Goal: Task Accomplishment & Management: Manage account settings

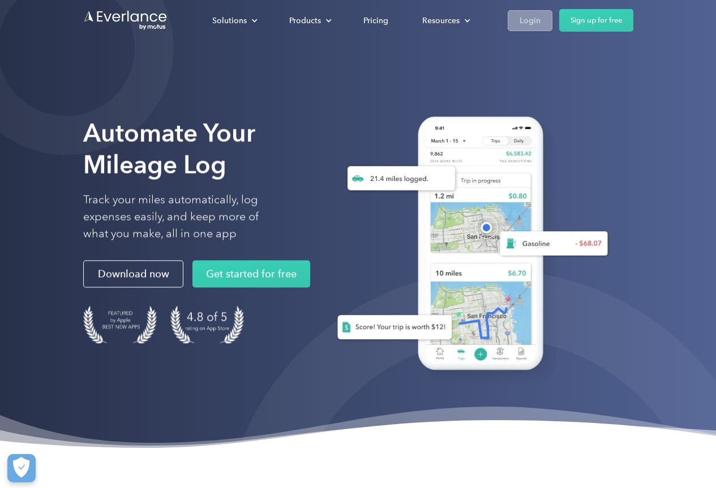
click at [527, 18] on div "Login" at bounding box center [529, 21] width 21 height 14
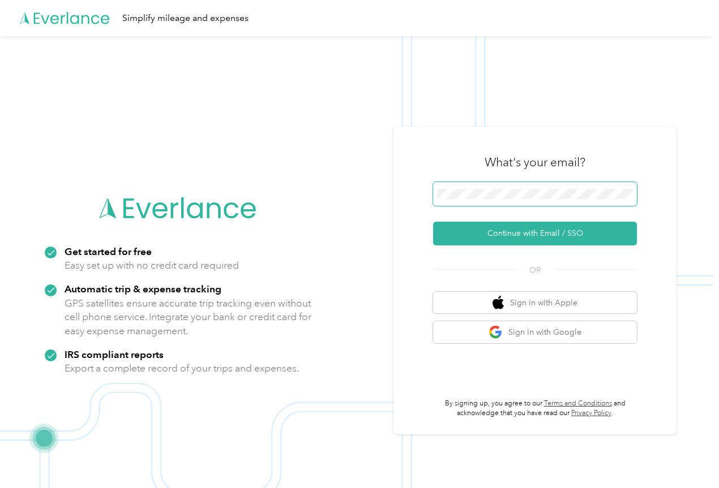
click at [458, 188] on span at bounding box center [535, 194] width 204 height 24
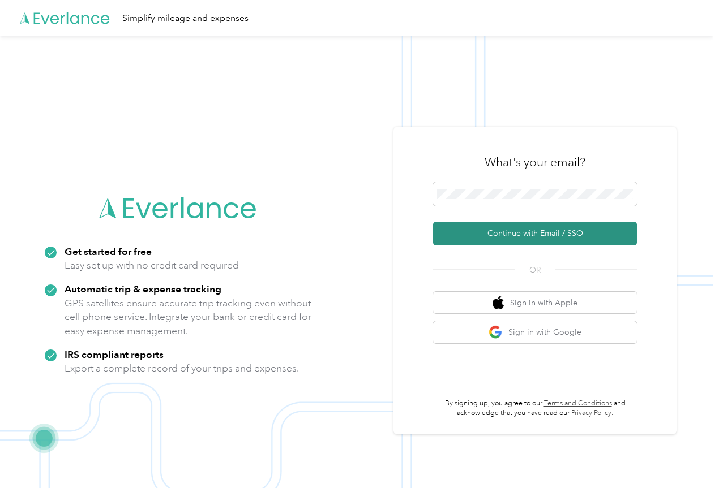
click at [519, 242] on button "Continue with Email / SSO" at bounding box center [535, 234] width 204 height 24
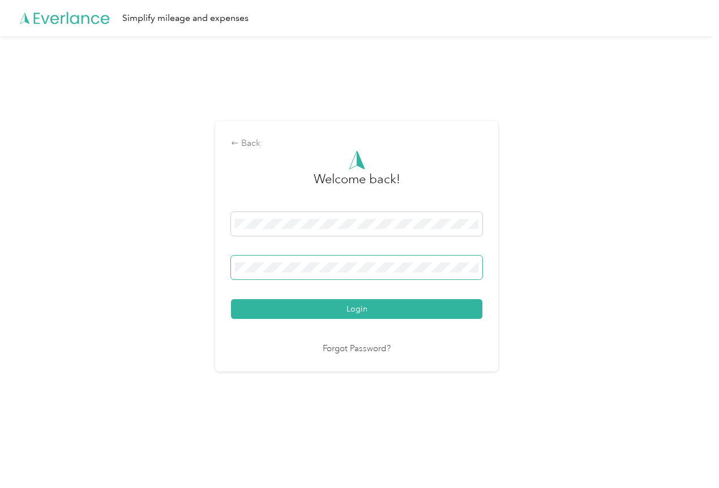
click at [231, 299] on button "Login" at bounding box center [356, 309] width 251 height 20
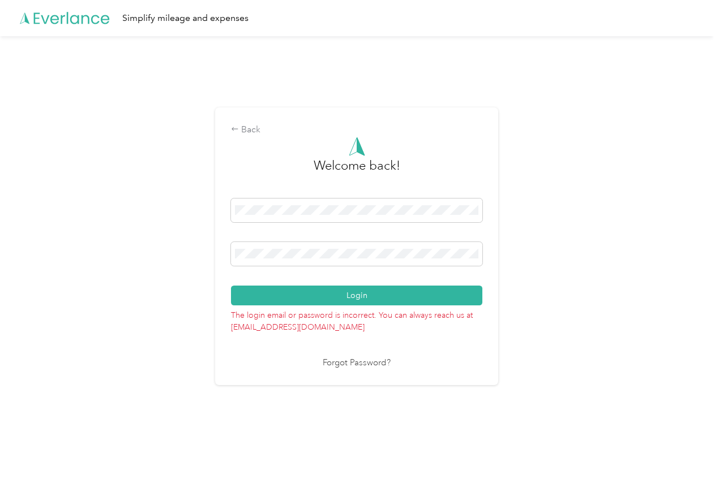
click at [147, 256] on div "Back Welcome back! Login The login email or password is incorrect. You can alwa…" at bounding box center [356, 250] width 713 height 429
click at [237, 225] on div at bounding box center [356, 213] width 251 height 28
click at [204, 263] on div "Back Welcome back! Login The login email or password is incorrect. You can alwa…" at bounding box center [356, 250] width 713 height 429
click at [231, 286] on button "Login" at bounding box center [356, 296] width 251 height 20
drag, startPoint x: 380, startPoint y: 217, endPoint x: 241, endPoint y: 217, distance: 139.2
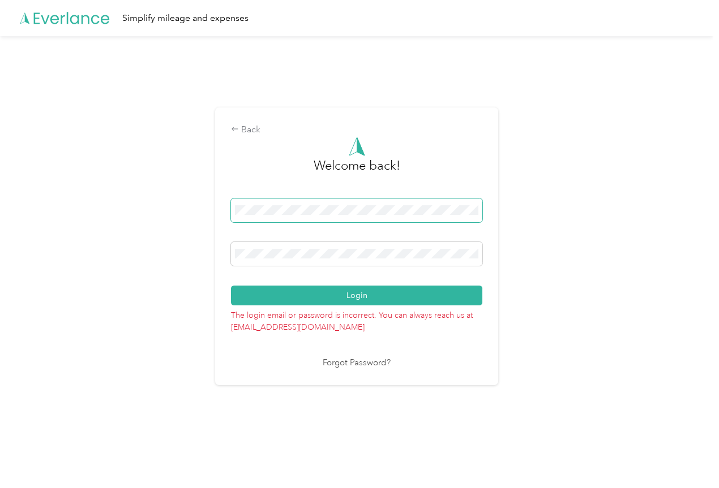
click at [270, 217] on span at bounding box center [356, 211] width 251 height 24
click at [209, 204] on div "Back Welcome back! Login The login email or password is incorrect. You can alwa…" at bounding box center [356, 250] width 713 height 429
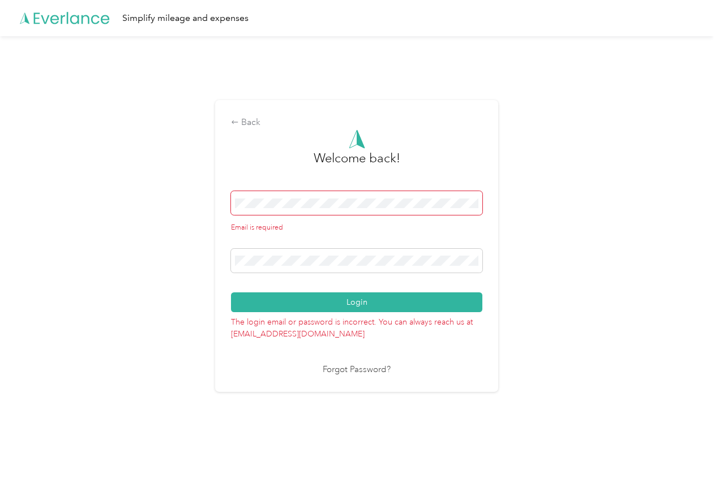
click at [289, 211] on span at bounding box center [356, 203] width 251 height 24
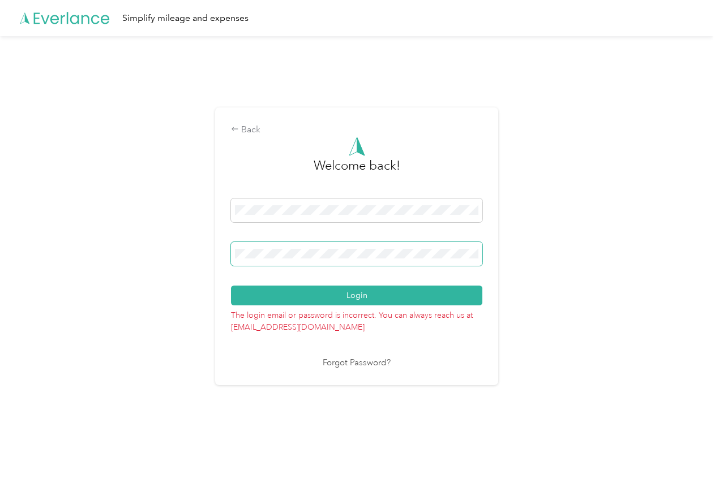
drag, startPoint x: 471, startPoint y: 252, endPoint x: 371, endPoint y: 270, distance: 101.7
click at [385, 279] on div "Login" at bounding box center [356, 252] width 251 height 107
click at [154, 249] on div "Back Welcome back! Login The login email or password is incorrect. You can alwa…" at bounding box center [356, 250] width 713 height 429
click at [231, 286] on button "Login" at bounding box center [356, 296] width 251 height 20
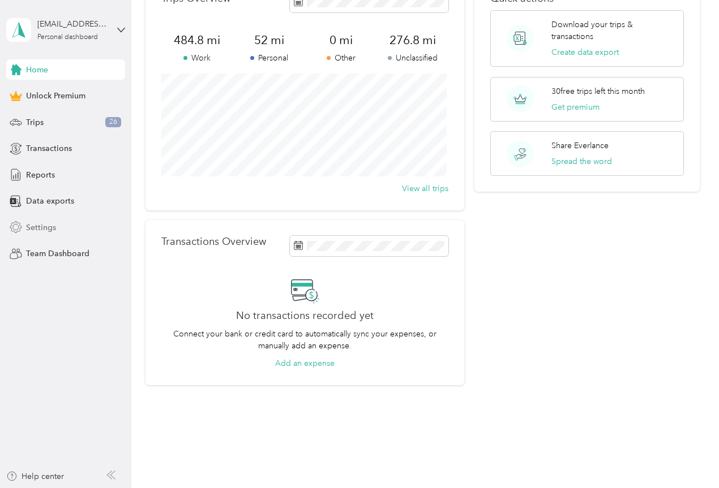
scroll to position [87, 0]
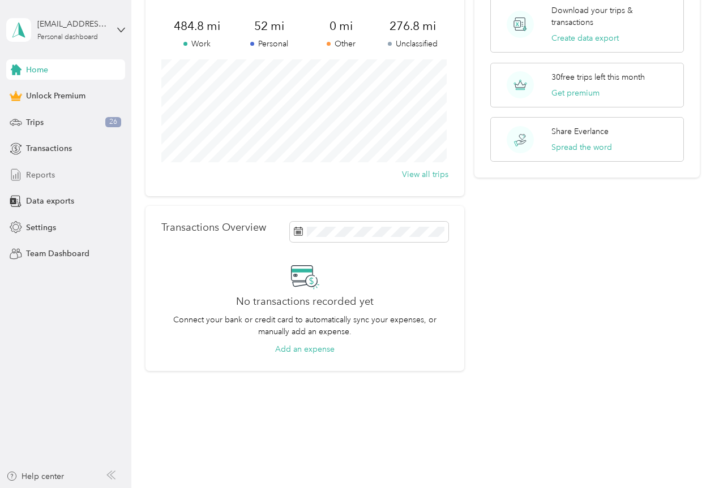
click at [43, 173] on span "Reports" at bounding box center [40, 175] width 29 height 12
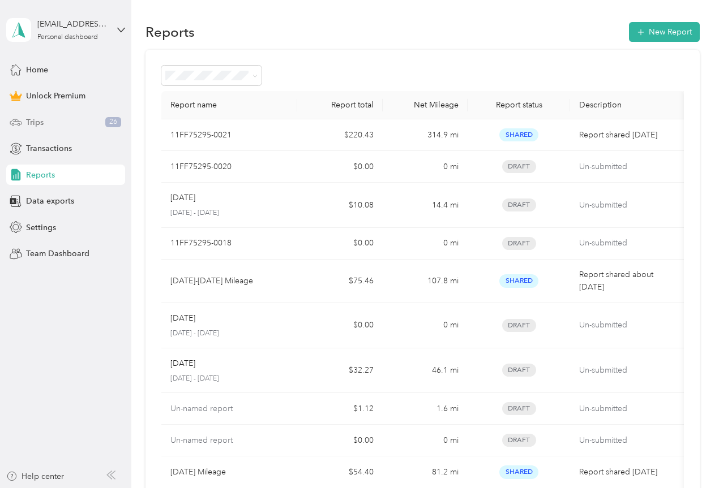
click at [33, 120] on span "Trips" at bounding box center [35, 123] width 18 height 12
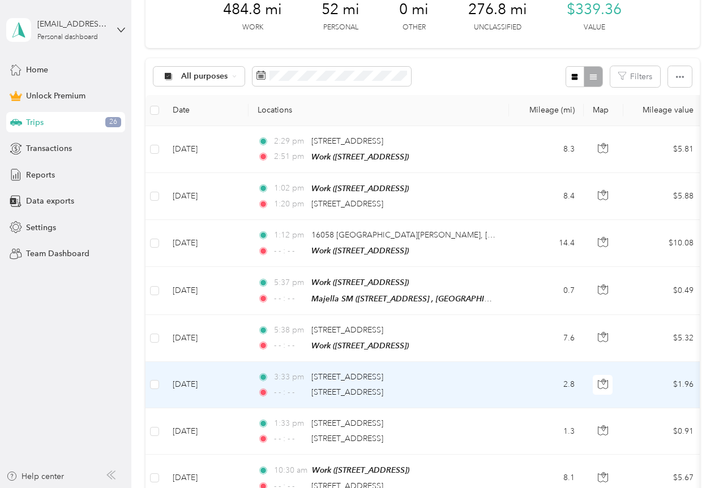
scroll to position [113, 0]
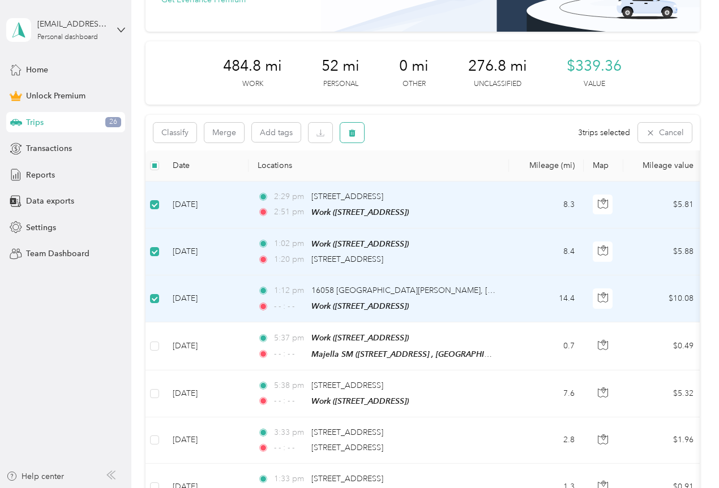
click at [354, 130] on icon "button" at bounding box center [352, 133] width 8 height 8
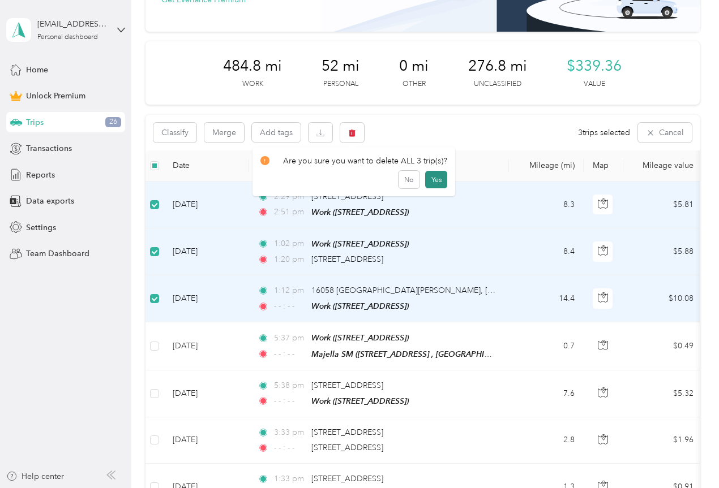
click at [437, 180] on button "Yes" at bounding box center [436, 180] width 22 height 18
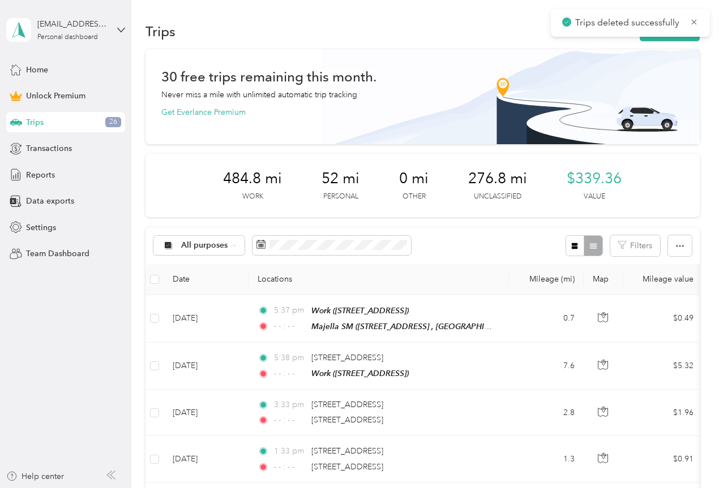
scroll to position [0, 0]
click at [664, 40] on button "New trip" at bounding box center [669, 32] width 60 height 20
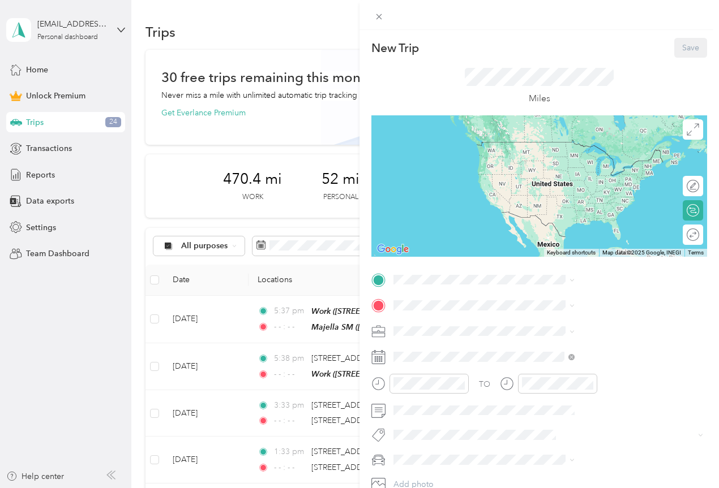
click at [563, 378] on span "[STREET_ADDRESS]" at bounding box center [570, 373] width 72 height 10
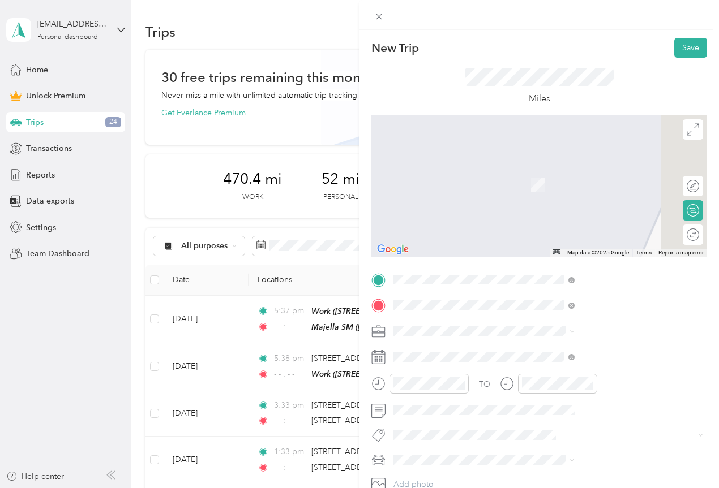
click at [564, 358] on span "1507 Indian Summer Court [GEOGRAPHIC_DATA][US_STATE], [GEOGRAPHIC_DATA]" at bounding box center [612, 356] width 156 height 30
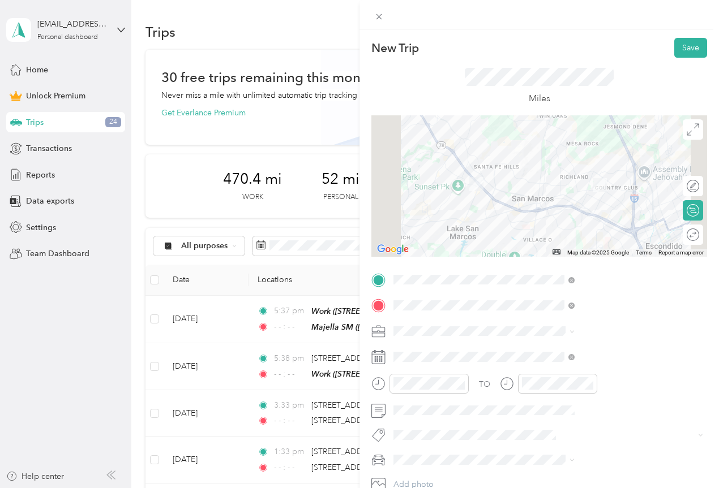
click at [528, 173] on span "Work" at bounding box center [526, 173] width 19 height 10
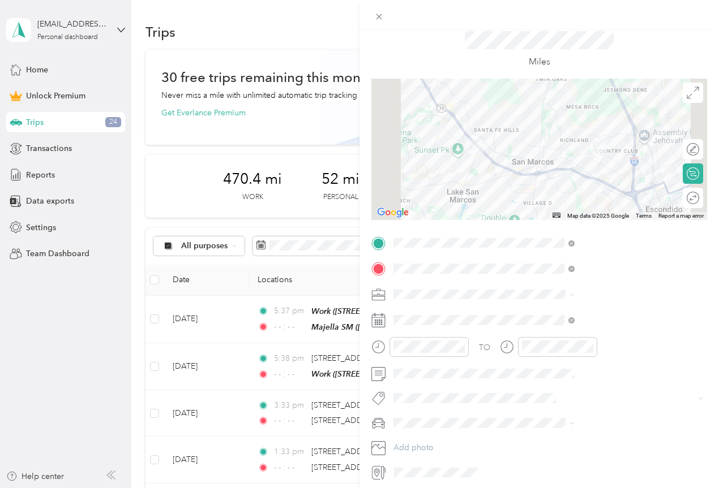
scroll to position [57, 0]
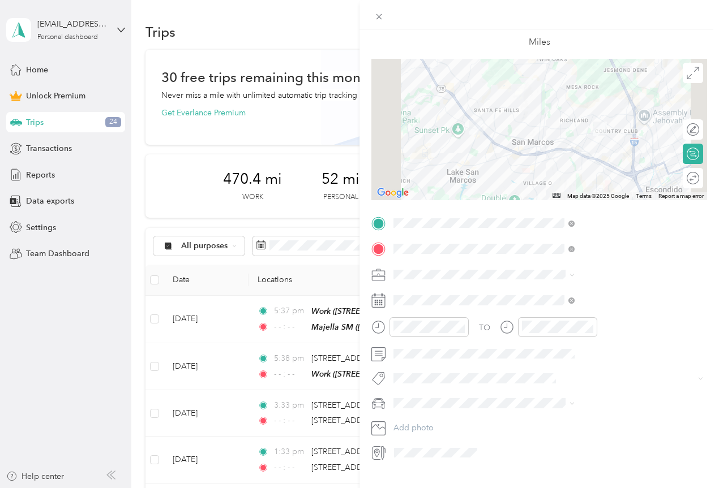
click at [385, 303] on icon at bounding box center [378, 301] width 14 height 14
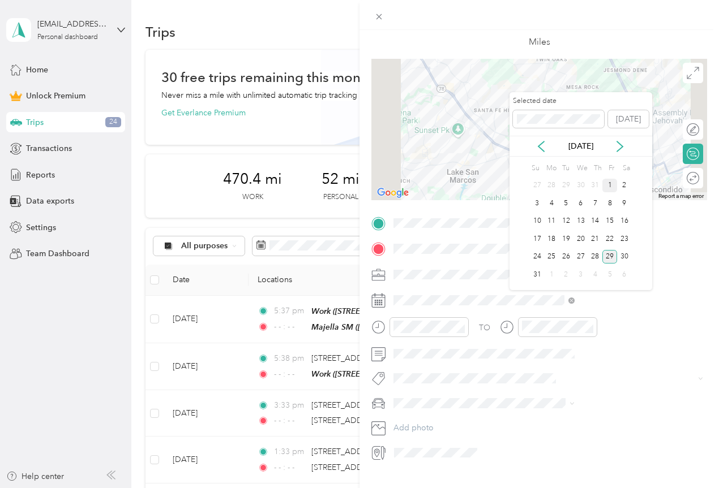
drag, startPoint x: 608, startPoint y: 183, endPoint x: 610, endPoint y: 194, distance: 11.5
click at [609, 184] on div "1" at bounding box center [609, 186] width 15 height 14
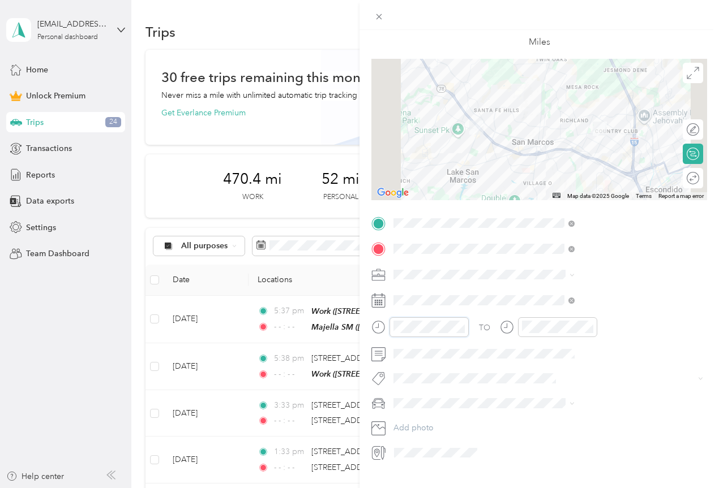
click at [483, 325] on form "New Trip Save This trip cannot be edited because it is either under review, app…" at bounding box center [538, 221] width 359 height 480
click at [592, 324] on div "TO" at bounding box center [539, 331] width 336 height 28
click at [606, 328] on div "TO" at bounding box center [539, 331] width 336 height 28
click at [593, 328] on icon "close-circle" at bounding box center [589, 327] width 8 height 8
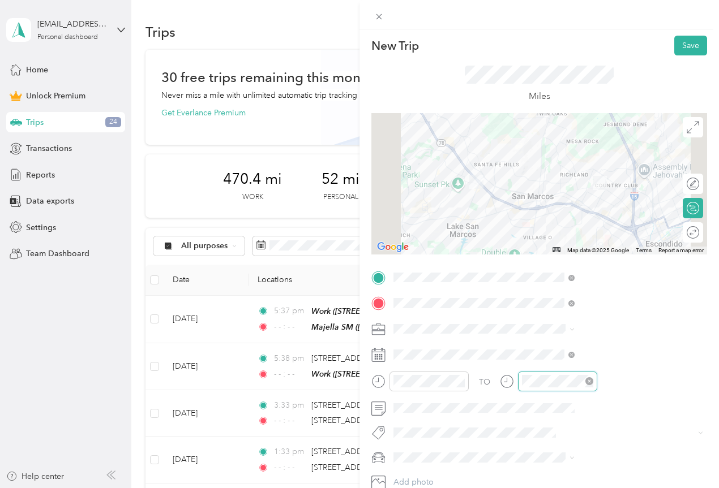
scroll to position [0, 0]
click at [677, 52] on button "Save" at bounding box center [690, 48] width 33 height 20
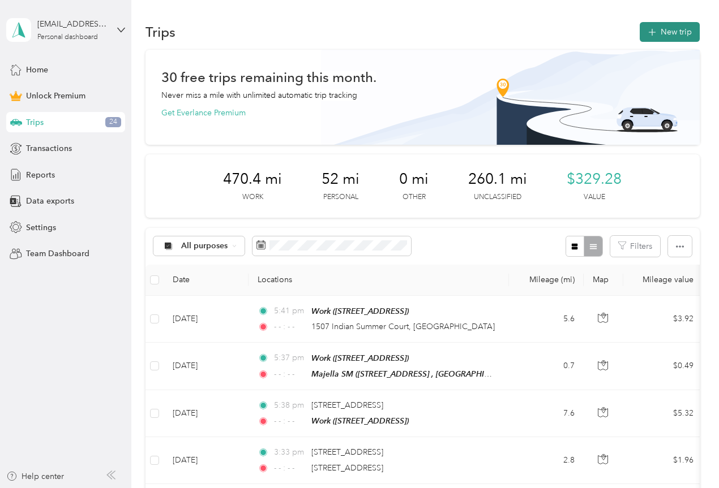
click at [678, 41] on button "New trip" at bounding box center [669, 32] width 60 height 20
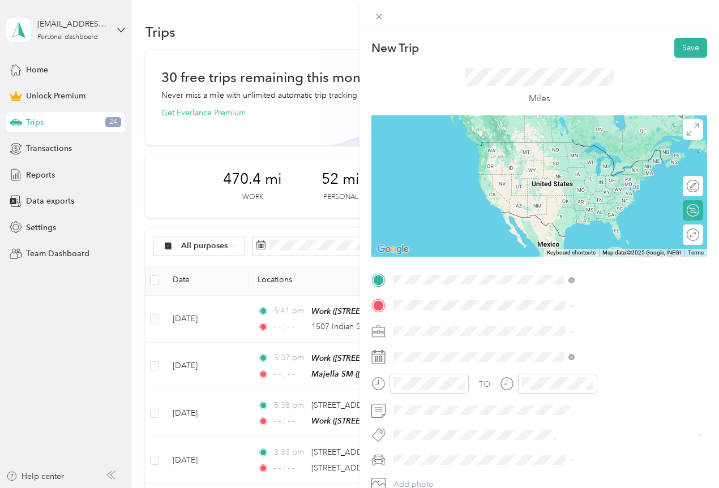
click at [553, 320] on span "1507 Indian Summer Court [GEOGRAPHIC_DATA][US_STATE], [GEOGRAPHIC_DATA]" at bounding box center [612, 331] width 156 height 30
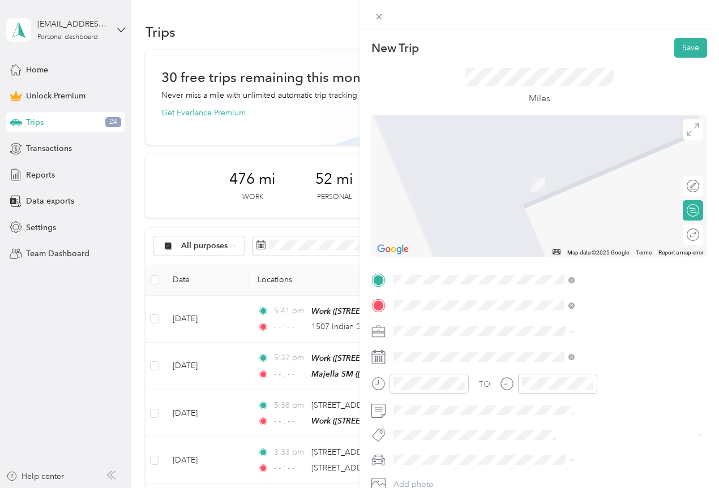
click at [584, 351] on span "[STREET_ADDRESS][US_STATE]" at bounding box center [590, 346] width 113 height 10
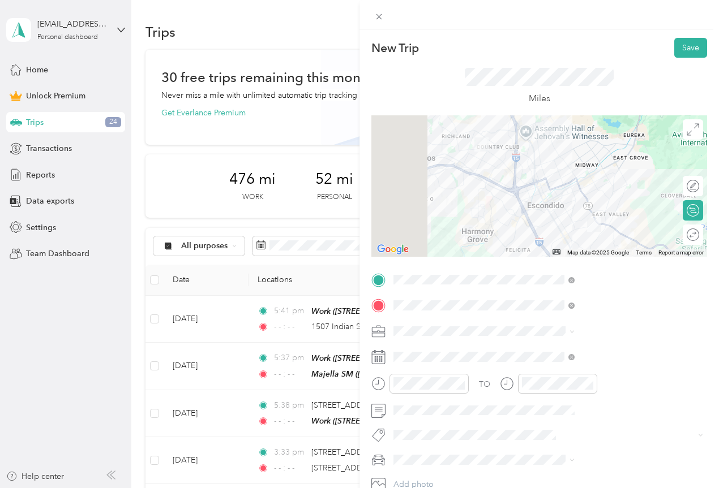
click at [522, 174] on div "Work" at bounding box center [603, 170] width 173 height 12
click at [380, 358] on rect at bounding box center [380, 357] width 2 height 2
click at [385, 363] on icon at bounding box center [378, 357] width 14 height 14
click at [385, 360] on icon at bounding box center [378, 357] width 14 height 14
click at [574, 356] on icon at bounding box center [571, 357] width 6 height 6
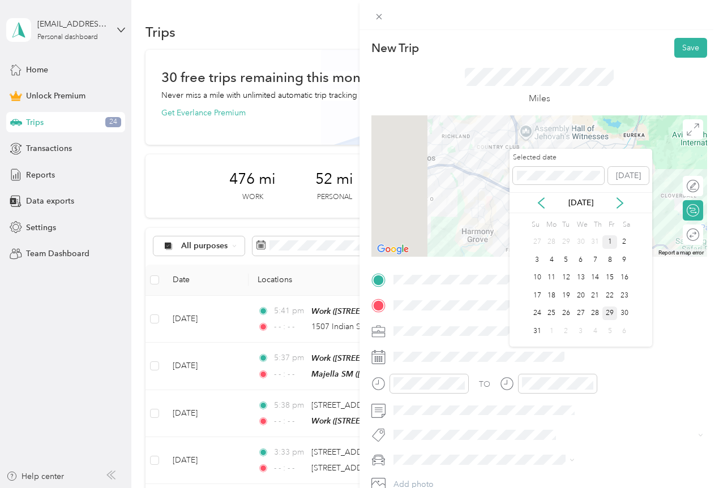
click at [608, 242] on div "1" at bounding box center [609, 242] width 15 height 14
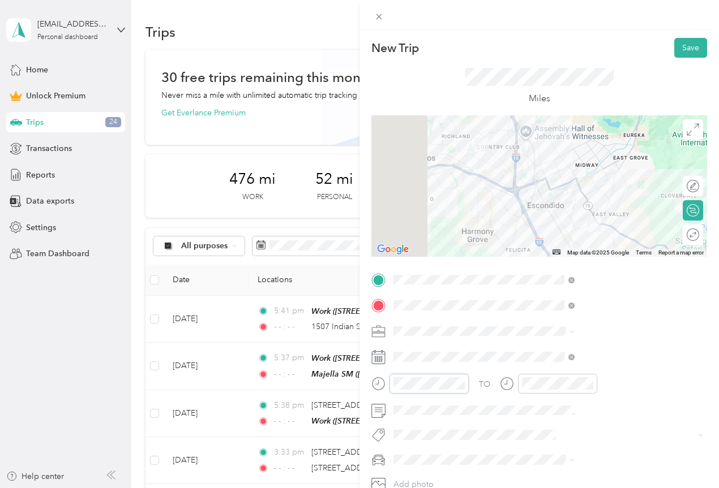
click at [468, 392] on div at bounding box center [419, 384] width 97 height 20
click at [593, 382] on icon "close-circle" at bounding box center [589, 384] width 8 height 8
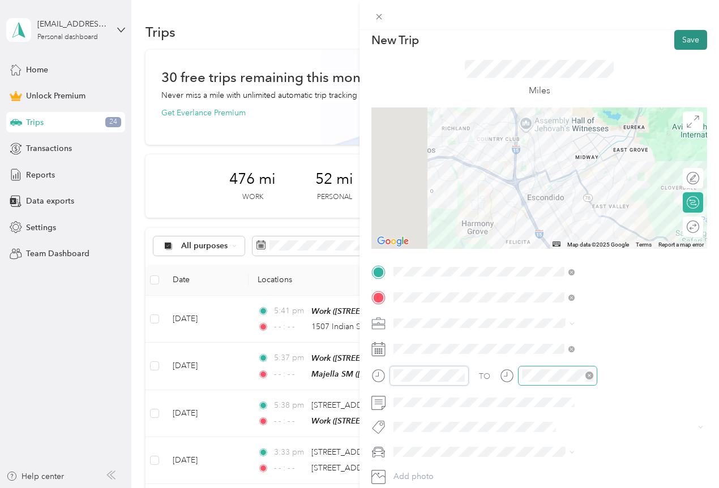
scroll to position [0, 0]
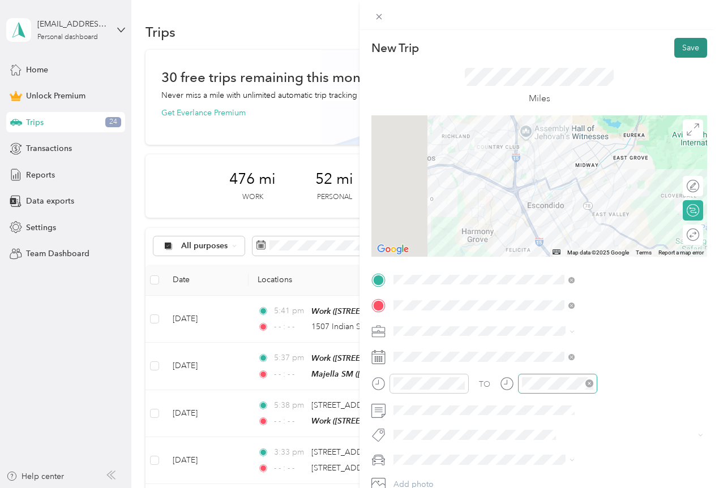
click at [675, 51] on button "Save" at bounding box center [690, 48] width 33 height 20
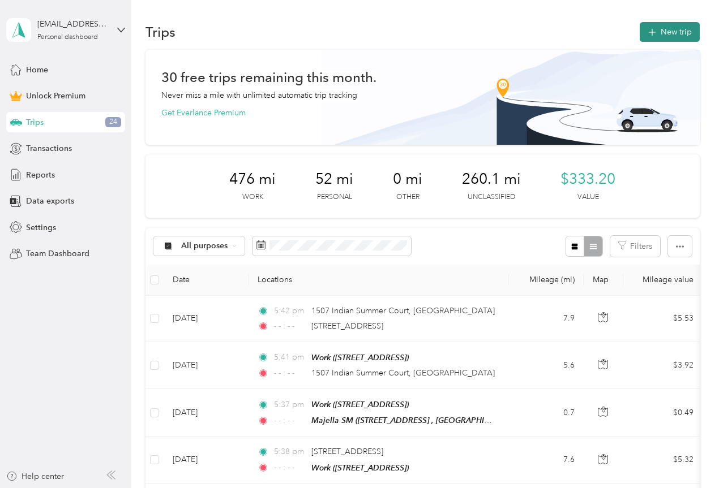
click at [663, 36] on button "New trip" at bounding box center [669, 32] width 60 height 20
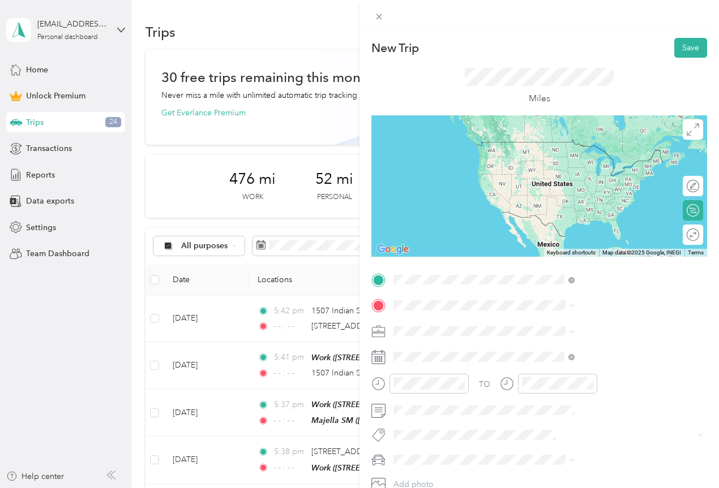
click at [547, 326] on span "[STREET_ADDRESS][US_STATE]" at bounding box center [590, 321] width 113 height 10
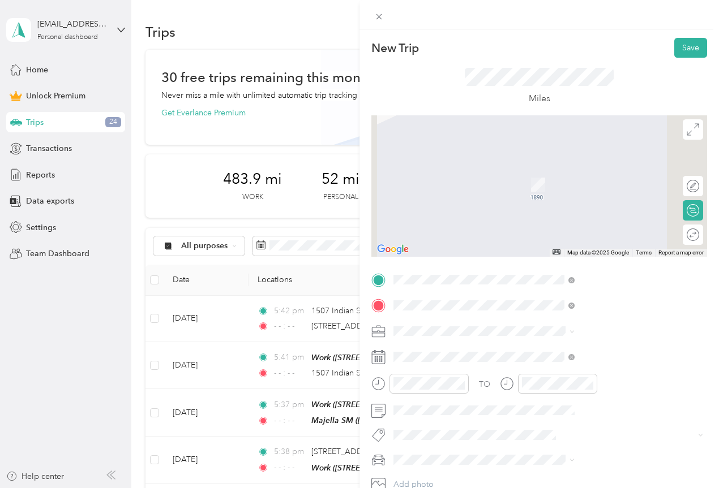
click at [555, 352] on span "[PERSON_NAME] [GEOGRAPHIC_DATA][PERSON_NAME][US_STATE], [GEOGRAPHIC_DATA]" at bounding box center [612, 356] width 156 height 30
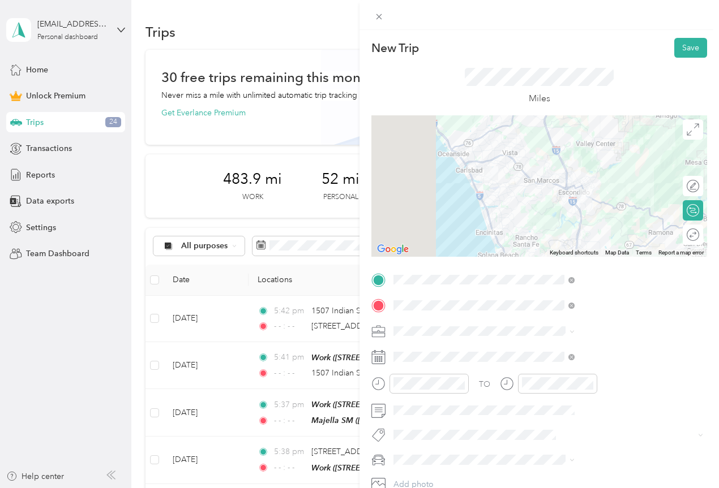
click at [574, 332] on icon at bounding box center [571, 331] width 5 height 5
click at [541, 172] on div "Work" at bounding box center [603, 173] width 173 height 12
click at [574, 355] on icon at bounding box center [571, 357] width 6 height 6
click at [385, 358] on icon at bounding box center [378, 357] width 14 height 14
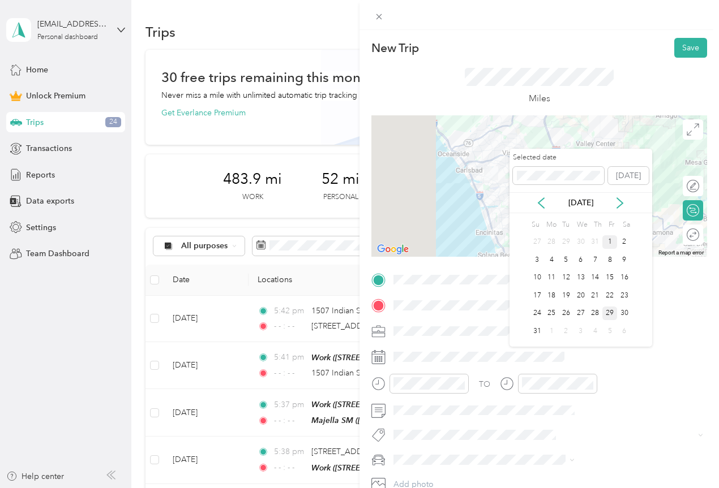
click at [611, 245] on div "1" at bounding box center [609, 242] width 15 height 14
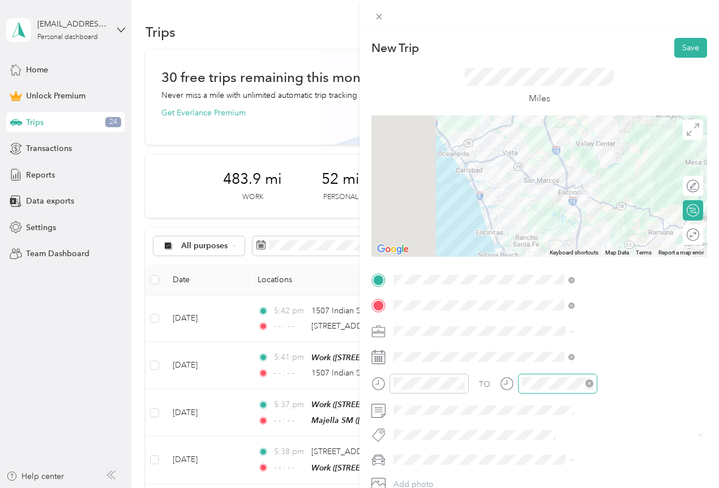
click at [593, 384] on icon "close-circle" at bounding box center [589, 384] width 8 height 8
click at [447, 383] on div "New Trip Save This trip cannot be edited because it is either under review, app…" at bounding box center [359, 244] width 719 height 488
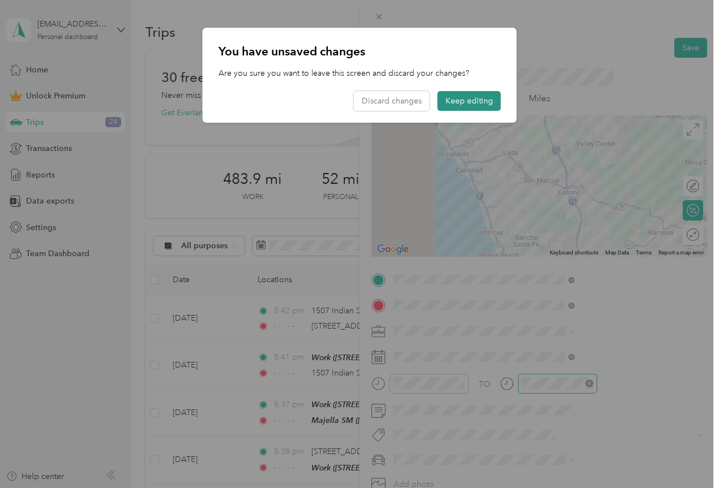
click at [487, 108] on button "Keep editing" at bounding box center [468, 101] width 63 height 20
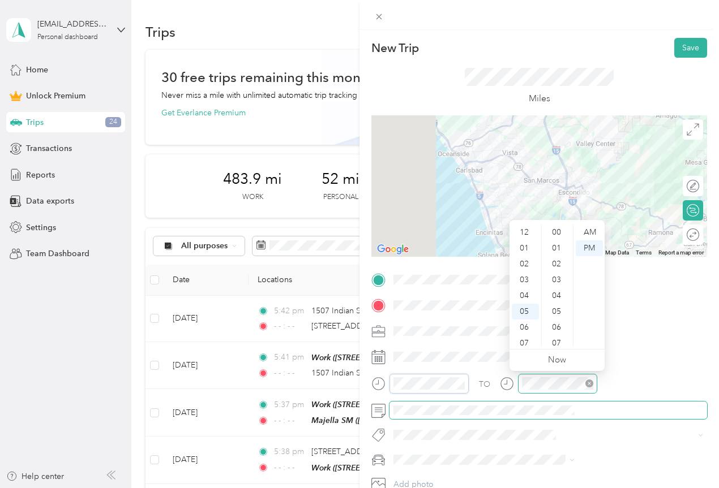
scroll to position [68, 0]
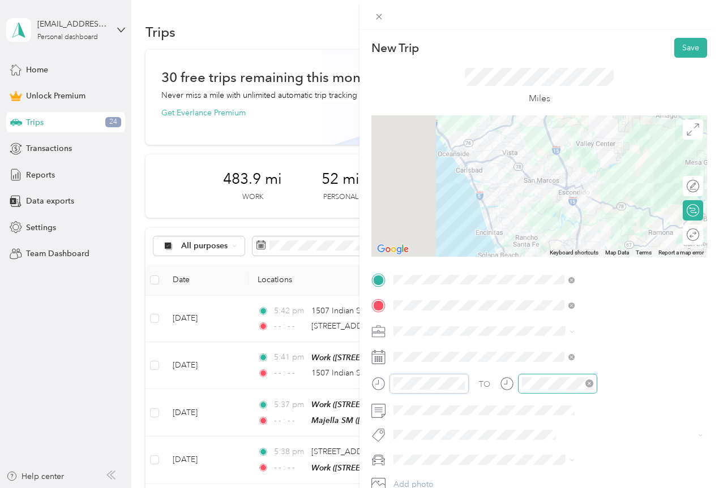
click at [468, 381] on div at bounding box center [419, 384] width 97 height 20
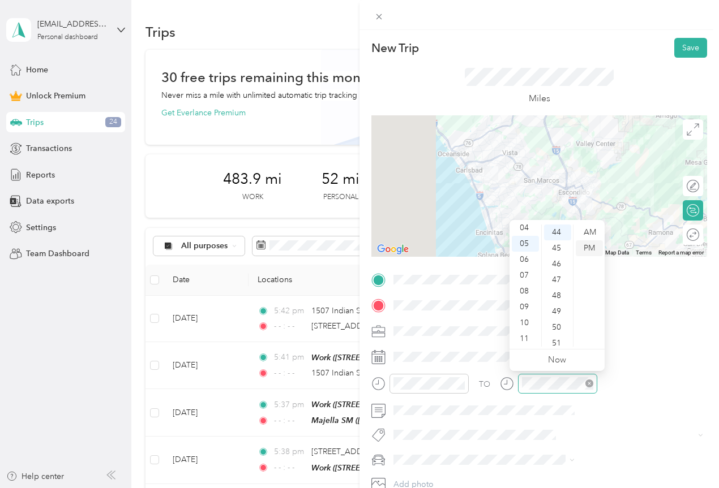
click at [593, 251] on div "PM" at bounding box center [588, 248] width 27 height 16
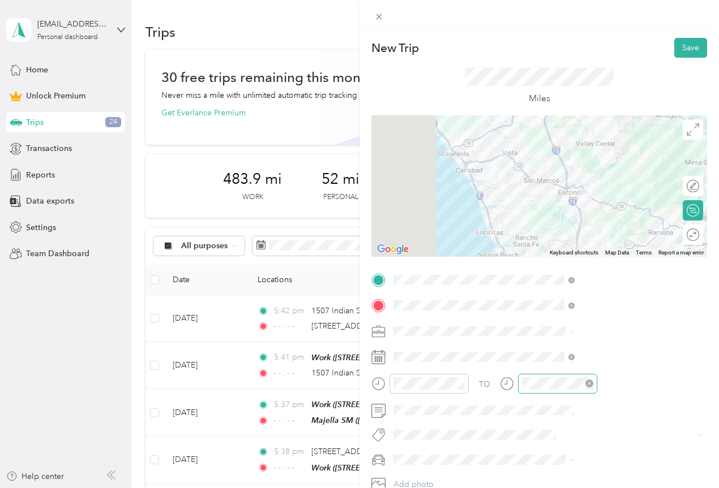
click at [570, 475] on div "TO Add photo" at bounding box center [539, 395] width 336 height 248
click at [465, 383] on icon "close-circle" at bounding box center [461, 384] width 8 height 8
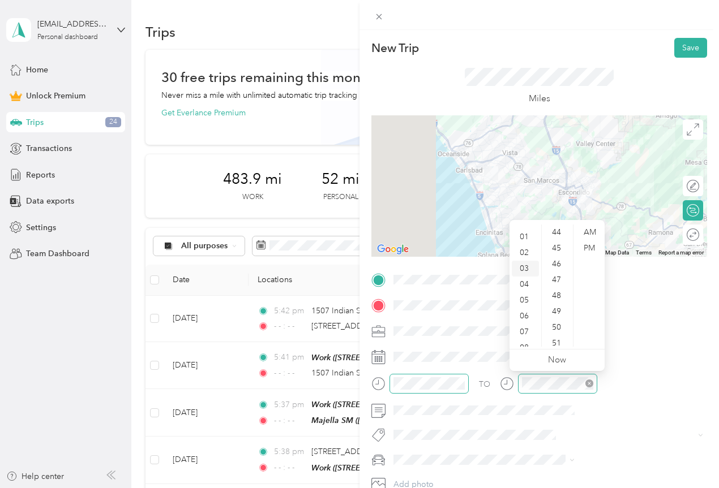
click at [527, 267] on div "03" at bounding box center [524, 269] width 27 height 16
click at [553, 230] on div "00" at bounding box center [557, 233] width 27 height 16
click at [591, 248] on div "PM" at bounding box center [588, 248] width 27 height 16
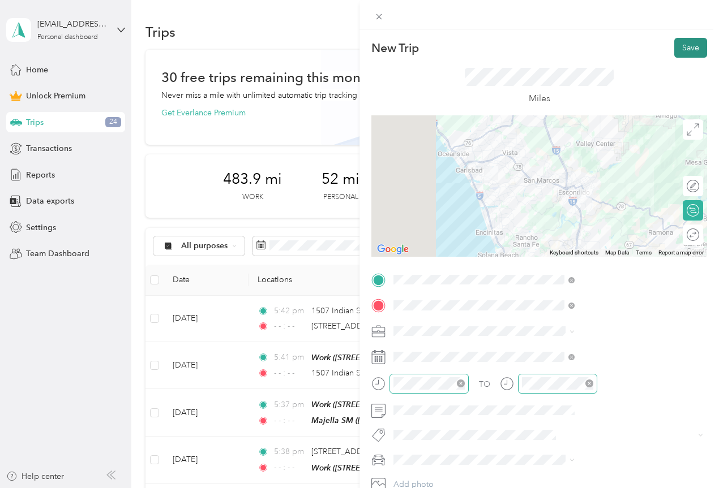
click at [681, 44] on button "Save" at bounding box center [690, 48] width 33 height 20
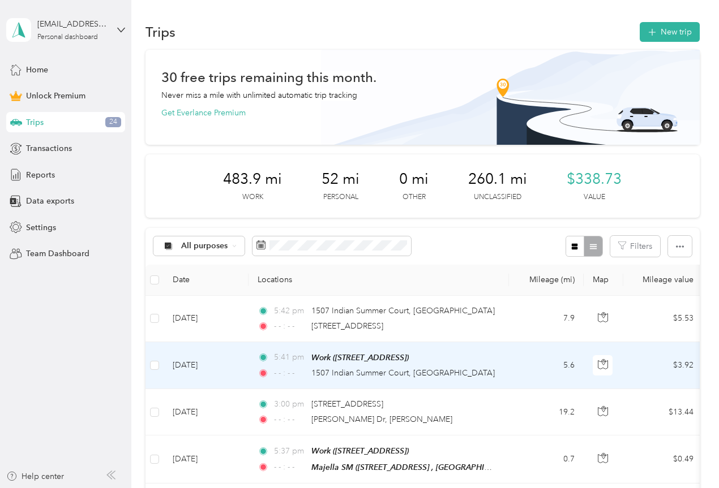
click at [300, 354] on span "5:41 pm" at bounding box center [290, 357] width 32 height 12
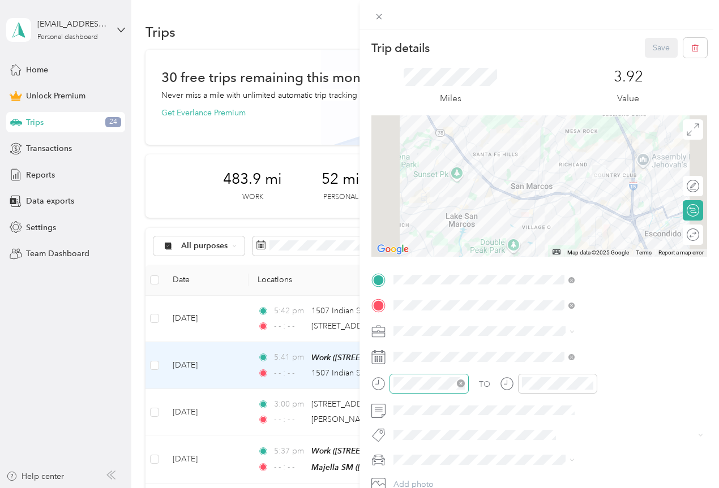
click at [465, 384] on icon "close-circle" at bounding box center [461, 384] width 8 height 8
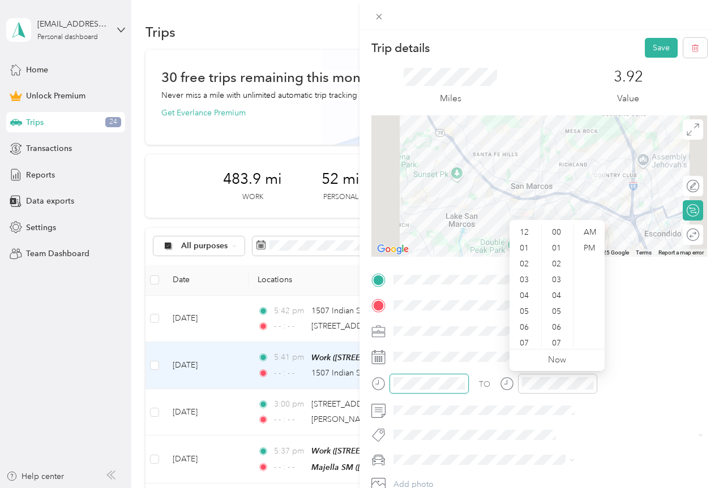
scroll to position [729, 0]
click at [526, 247] on div "01" at bounding box center [524, 248] width 27 height 16
click at [562, 229] on div "00" at bounding box center [557, 233] width 27 height 16
click at [586, 247] on div "PM" at bounding box center [588, 248] width 27 height 16
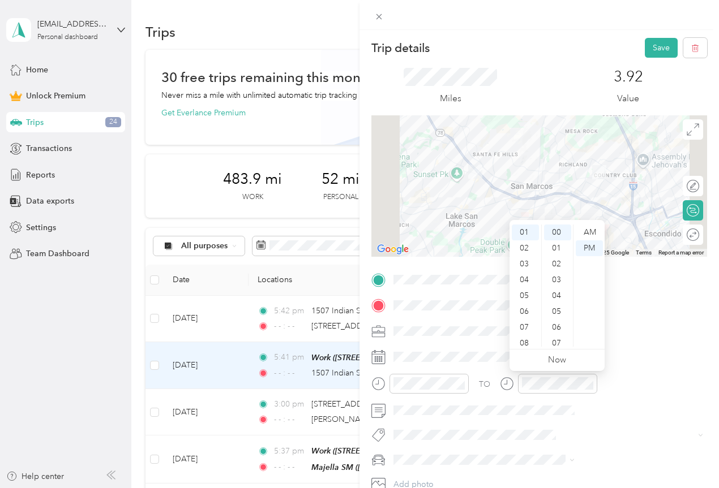
click at [603, 400] on div "TO" at bounding box center [539, 388] width 336 height 28
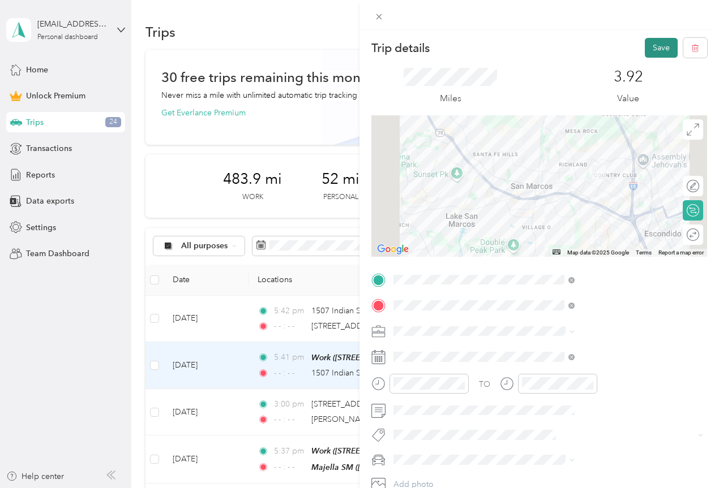
click at [661, 42] on button "Save" at bounding box center [660, 48] width 33 height 20
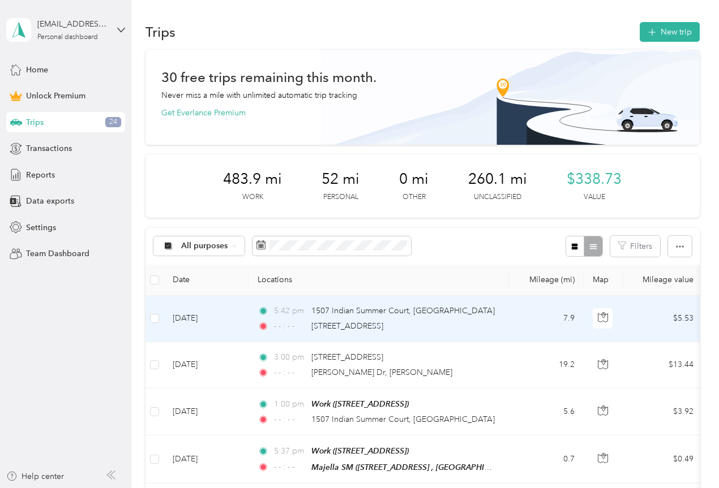
click at [286, 311] on span "5:42 pm" at bounding box center [290, 311] width 32 height 12
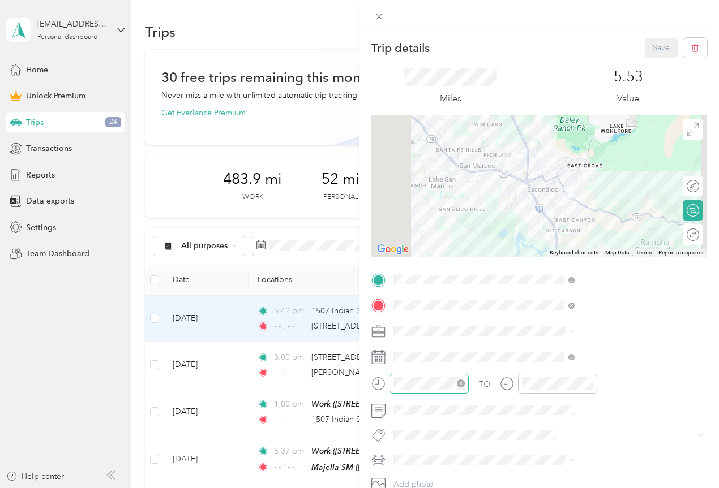
click at [465, 382] on icon "close-circle" at bounding box center [461, 384] width 8 height 8
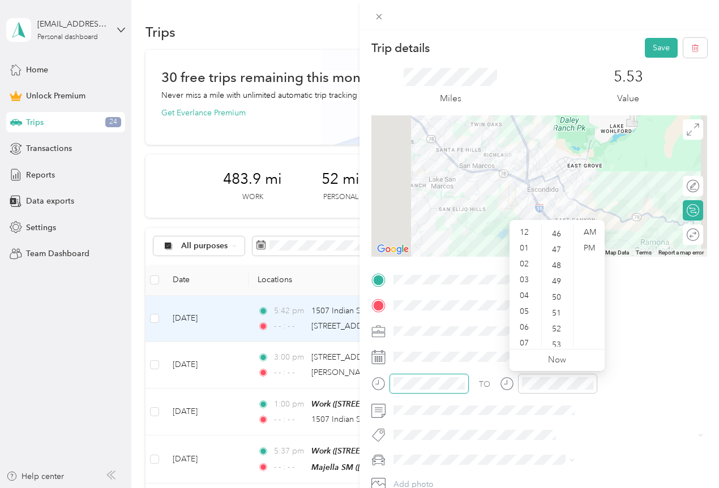
scroll to position [729, 0]
drag, startPoint x: 521, startPoint y: 265, endPoint x: 536, endPoint y: 272, distance: 16.7
click at [521, 265] on div "02" at bounding box center [524, 264] width 27 height 16
click at [558, 234] on div "00" at bounding box center [557, 233] width 27 height 16
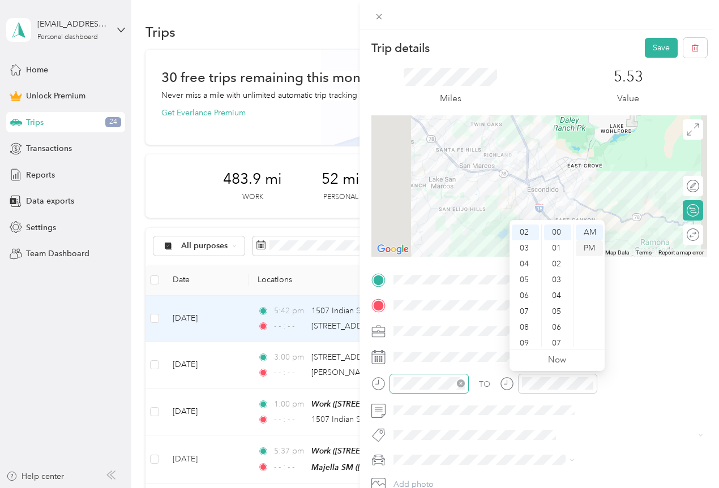
click at [588, 248] on div "PM" at bounding box center [588, 248] width 27 height 16
click at [644, 45] on button "Save" at bounding box center [660, 48] width 33 height 20
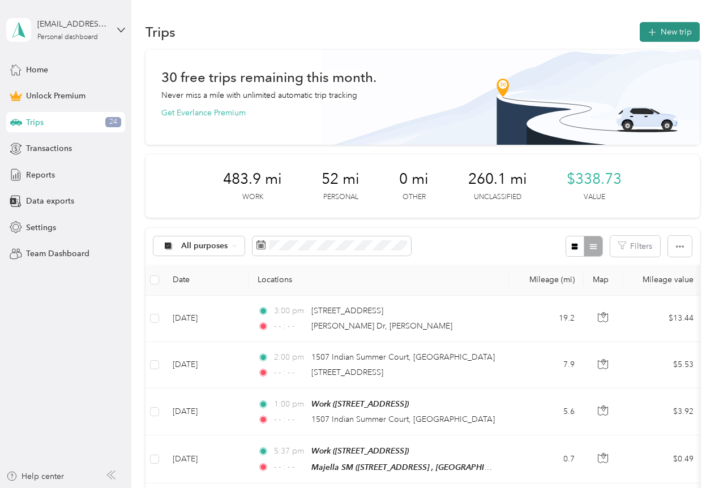
click at [669, 35] on button "New trip" at bounding box center [669, 32] width 60 height 20
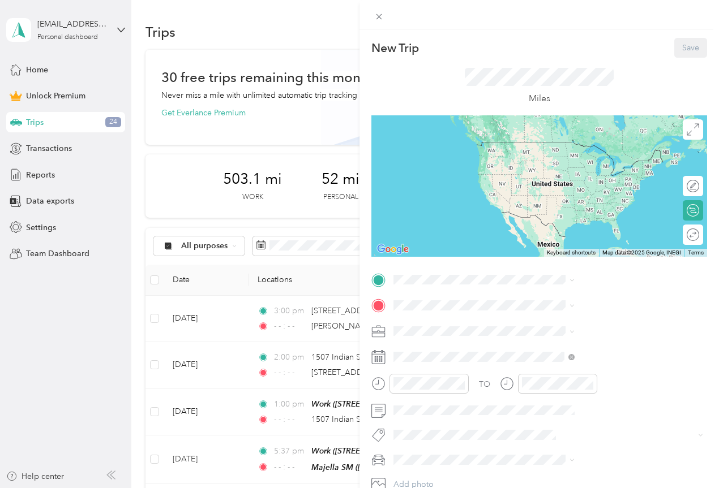
click at [606, 334] on span "[STREET_ADDRESS]" at bounding box center [570, 338] width 72 height 10
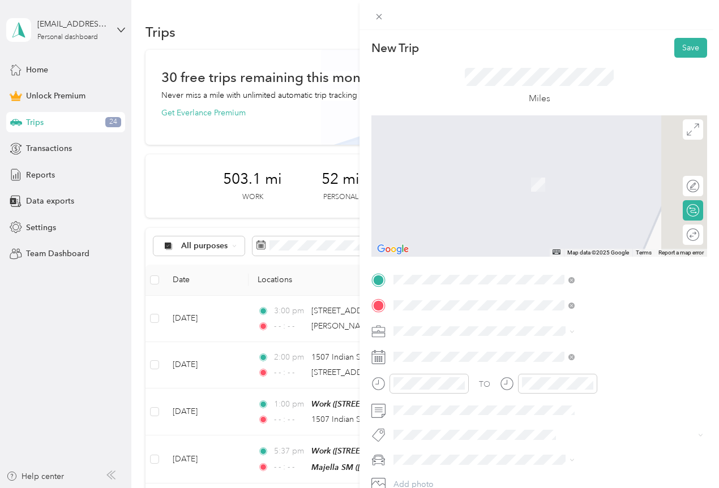
click at [560, 350] on span "[STREET_ADDRESS][US_STATE]" at bounding box center [590, 346] width 113 height 10
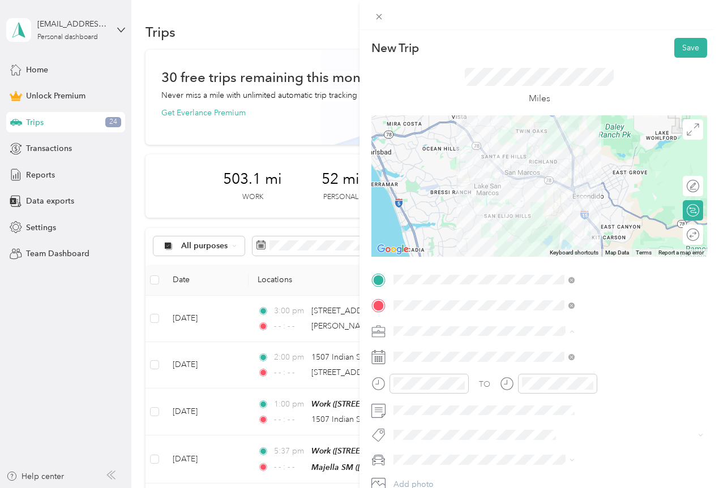
click at [536, 171] on div "Work" at bounding box center [603, 173] width 173 height 12
click at [574, 353] on span at bounding box center [571, 357] width 6 height 10
click at [574, 356] on icon at bounding box center [571, 357] width 6 height 6
click at [385, 355] on icon at bounding box center [379, 355] width 14 height 0
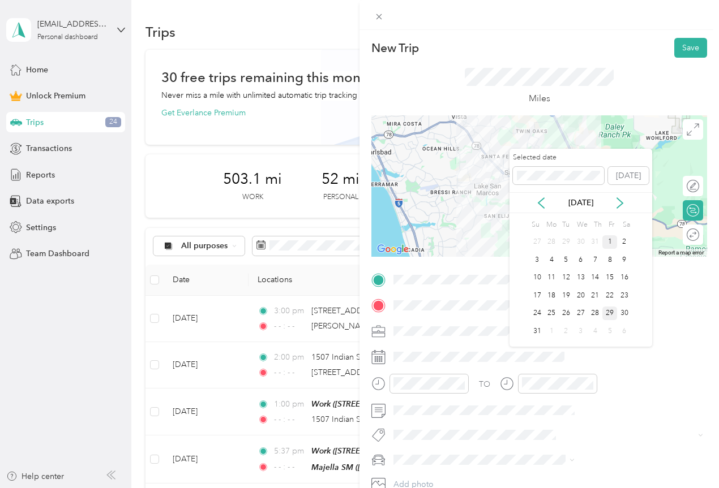
click at [613, 242] on div "1" at bounding box center [609, 242] width 15 height 14
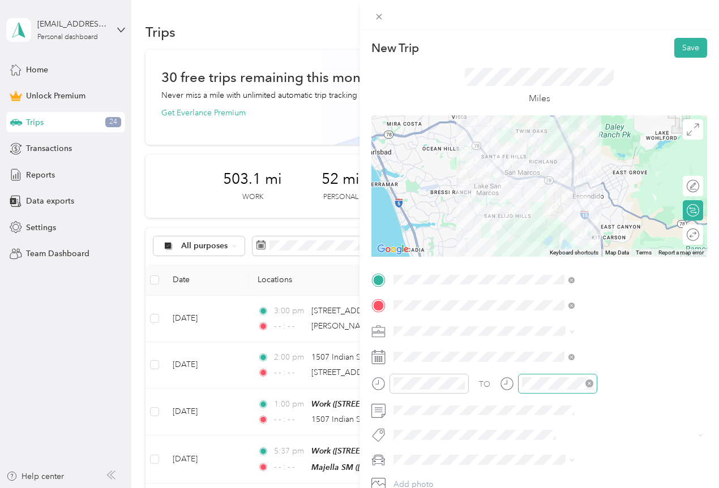
click at [593, 383] on icon "close-circle" at bounding box center [589, 384] width 8 height 8
click at [465, 385] on icon "close-circle" at bounding box center [461, 384] width 8 height 8
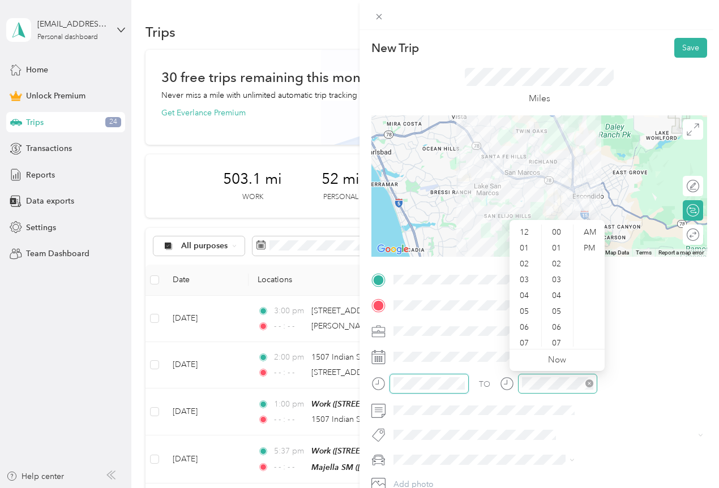
scroll to position [745, 0]
click at [523, 246] on div "01" at bounding box center [524, 248] width 27 height 16
click at [557, 235] on div "00" at bounding box center [557, 233] width 27 height 16
click at [586, 248] on div "PM" at bounding box center [588, 248] width 27 height 16
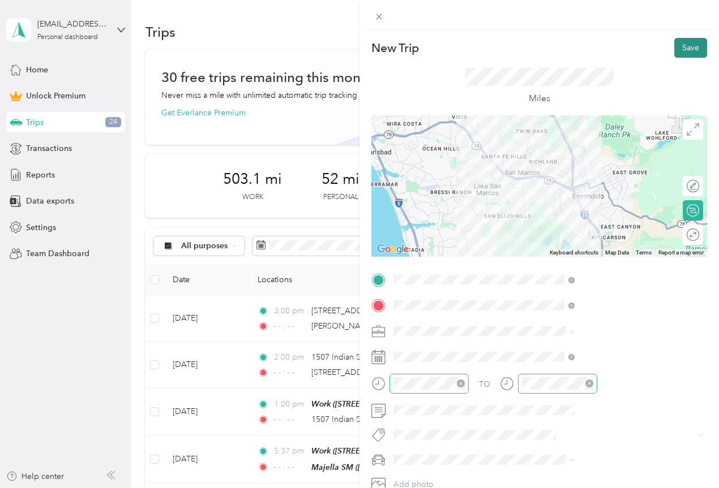
click at [680, 53] on button "Save" at bounding box center [690, 48] width 33 height 20
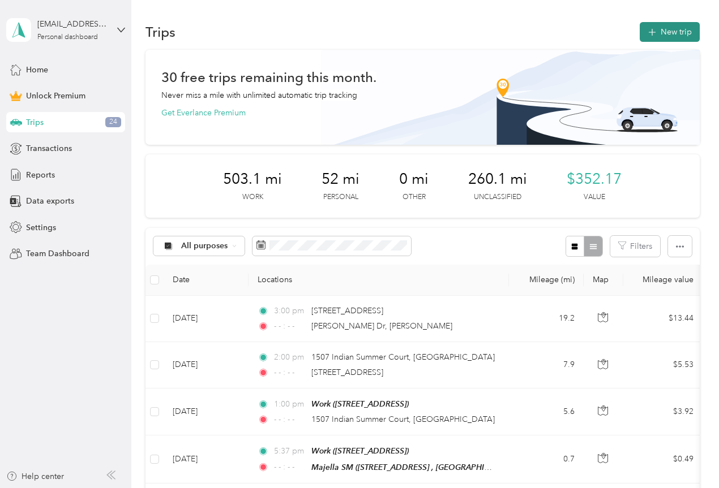
click at [680, 38] on button "New trip" at bounding box center [669, 32] width 60 height 20
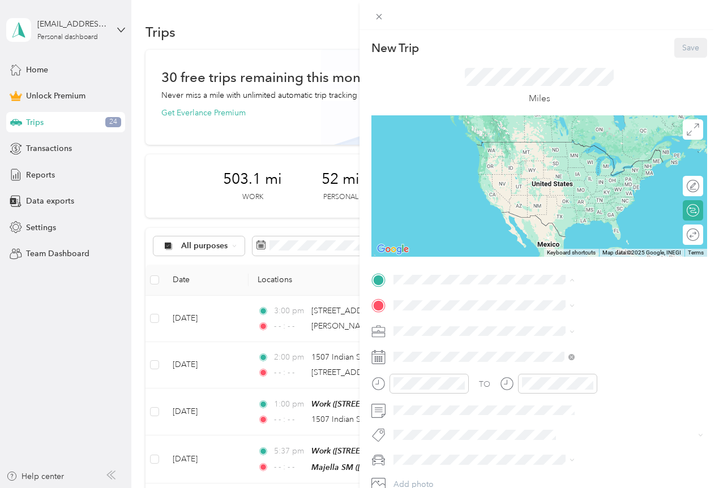
click at [564, 329] on div "Work [STREET_ADDRESS]" at bounding box center [570, 332] width 72 height 24
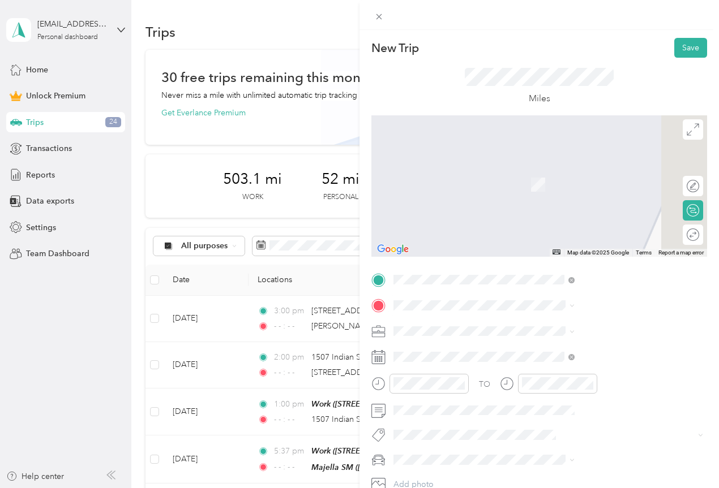
click at [598, 342] on span "[STREET_ADDRESS][US_STATE]" at bounding box center [590, 344] width 113 height 10
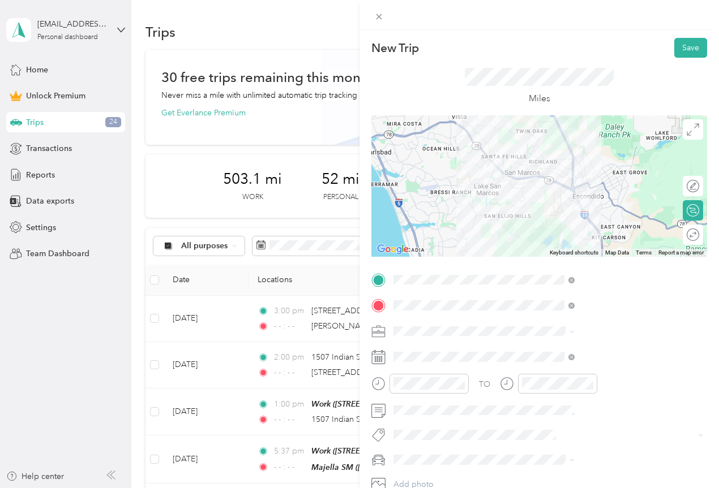
click at [574, 331] on span at bounding box center [569, 332] width 9 height 8
click at [527, 171] on span "Work" at bounding box center [526, 173] width 19 height 10
click at [574, 355] on icon at bounding box center [571, 357] width 6 height 6
click at [382, 360] on rect at bounding box center [382, 360] width 2 height 2
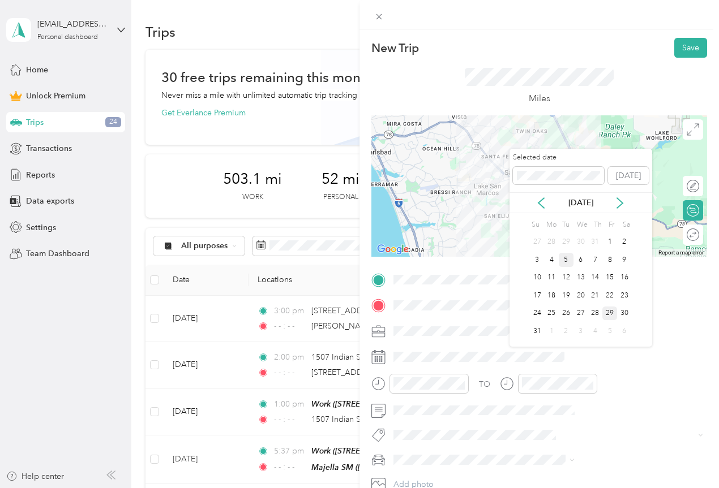
click at [567, 260] on div "5" at bounding box center [565, 260] width 15 height 14
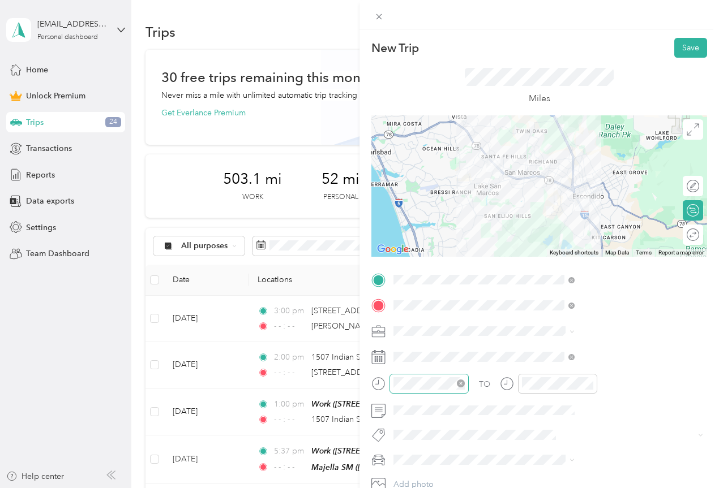
click at [465, 381] on icon "close-circle" at bounding box center [461, 384] width 8 height 8
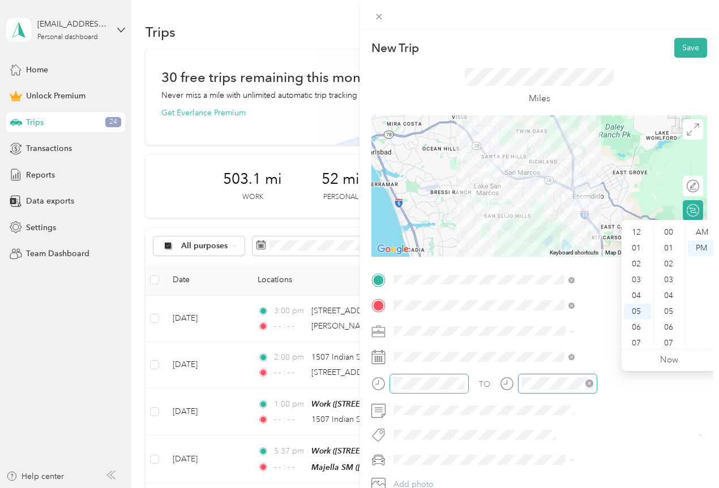
scroll to position [68, 0]
click at [614, 382] on div "TO" at bounding box center [539, 388] width 336 height 28
click at [593, 384] on icon "close-circle" at bounding box center [589, 384] width 8 height 8
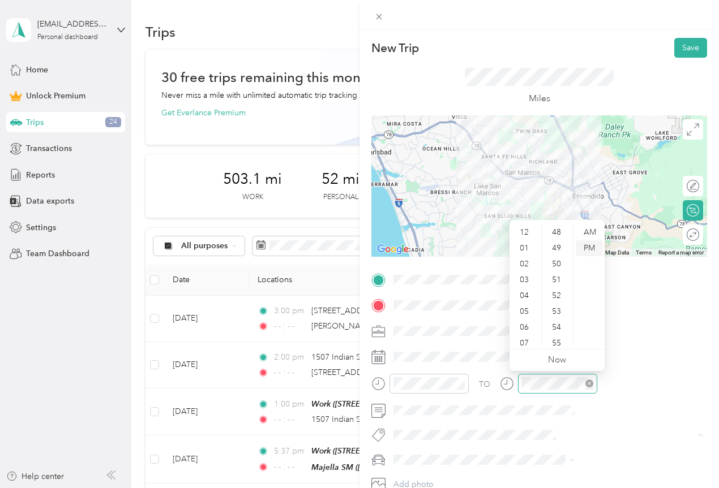
click at [590, 248] on div "PM" at bounding box center [588, 248] width 27 height 16
click at [528, 247] on div "01" at bounding box center [524, 248] width 27 height 16
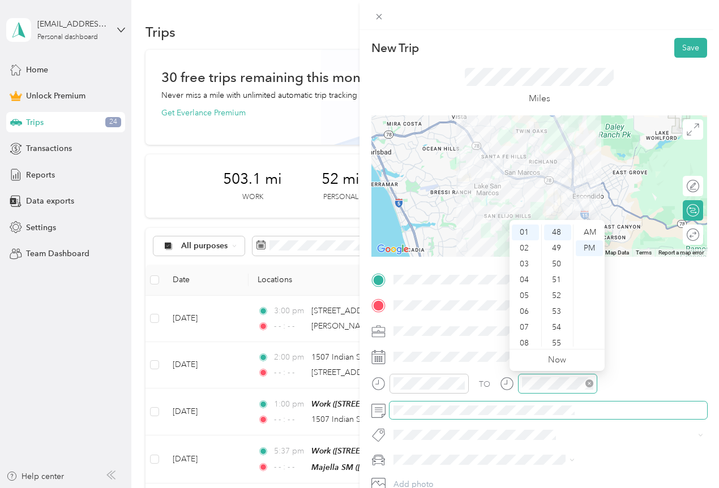
click at [652, 404] on span at bounding box center [547, 411] width 317 height 18
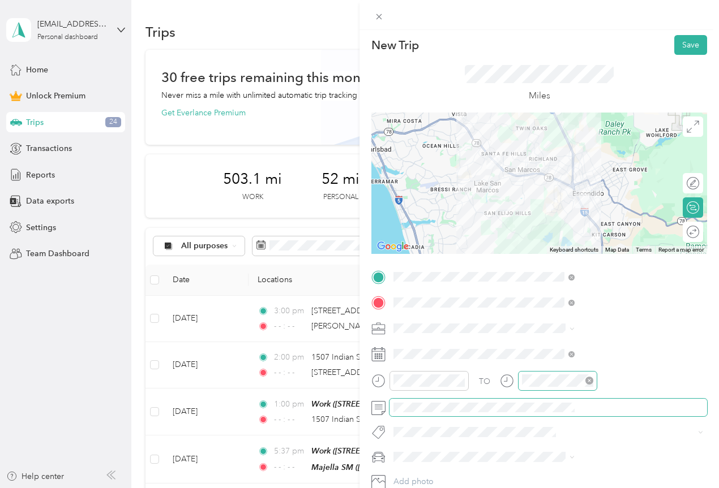
scroll to position [0, 0]
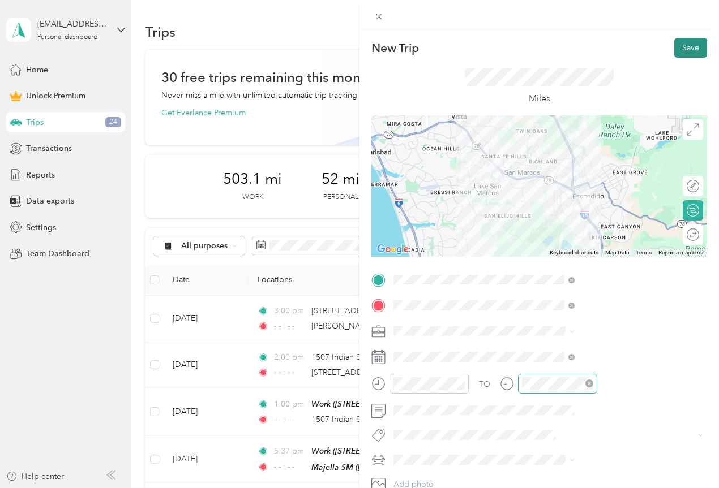
click at [687, 46] on button "Save" at bounding box center [690, 48] width 33 height 20
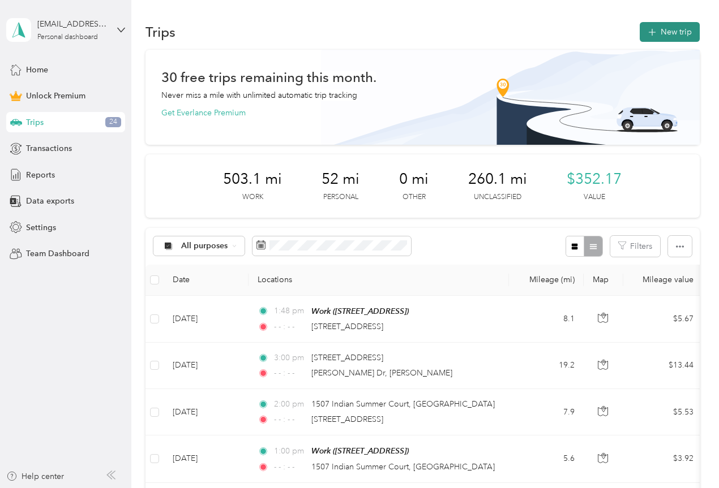
click at [662, 39] on button "New trip" at bounding box center [669, 32] width 60 height 20
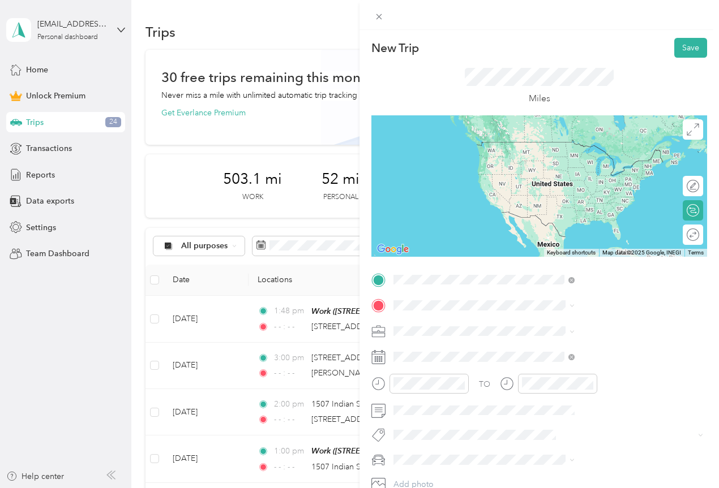
click at [591, 319] on span "[STREET_ADDRESS][US_STATE]" at bounding box center [590, 321] width 113 height 10
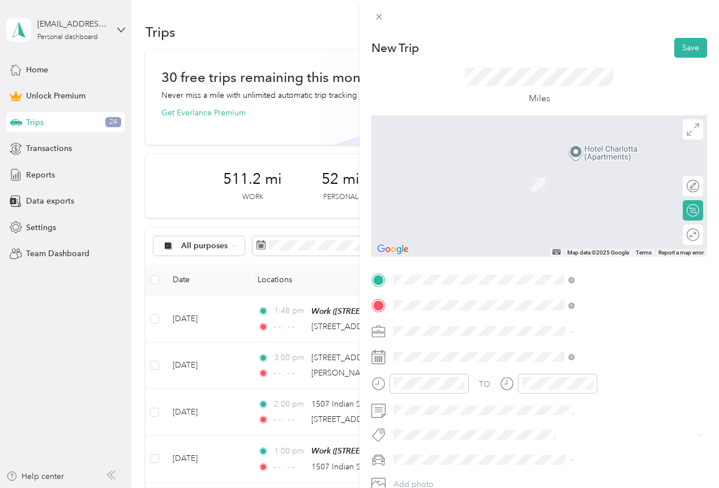
click at [593, 351] on span "[STREET_ADDRESS][US_STATE][US_STATE]" at bounding box center [611, 346] width 154 height 10
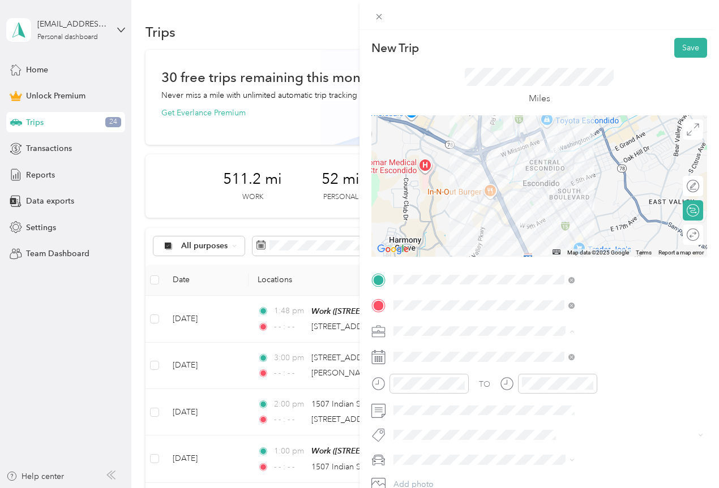
click at [532, 170] on span "Work" at bounding box center [526, 173] width 19 height 10
click at [574, 355] on span at bounding box center [571, 357] width 6 height 10
click at [574, 355] on icon at bounding box center [571, 357] width 6 height 6
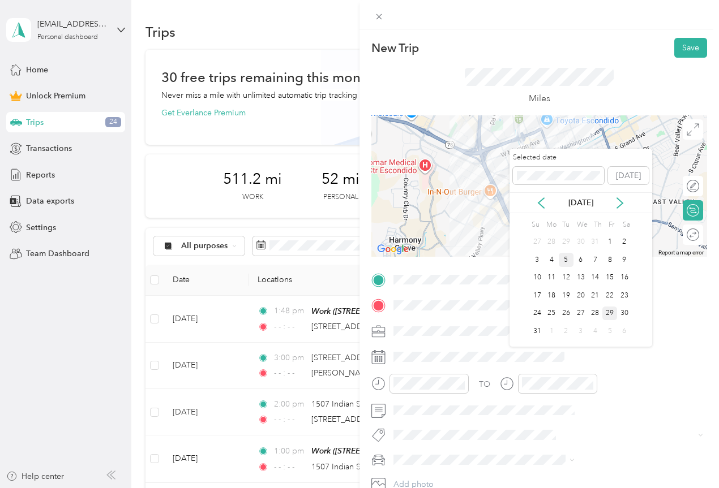
click at [567, 261] on div "5" at bounding box center [565, 260] width 15 height 14
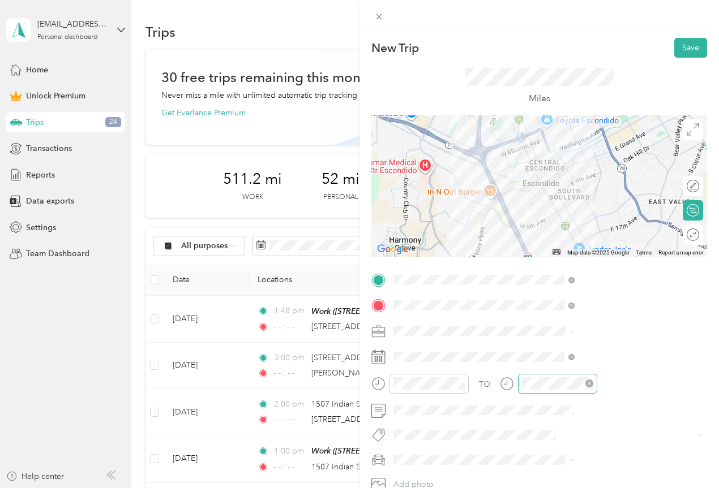
click at [593, 382] on icon "close-circle" at bounding box center [589, 384] width 8 height 8
click at [465, 384] on icon "close-circle" at bounding box center [461, 384] width 8 height 8
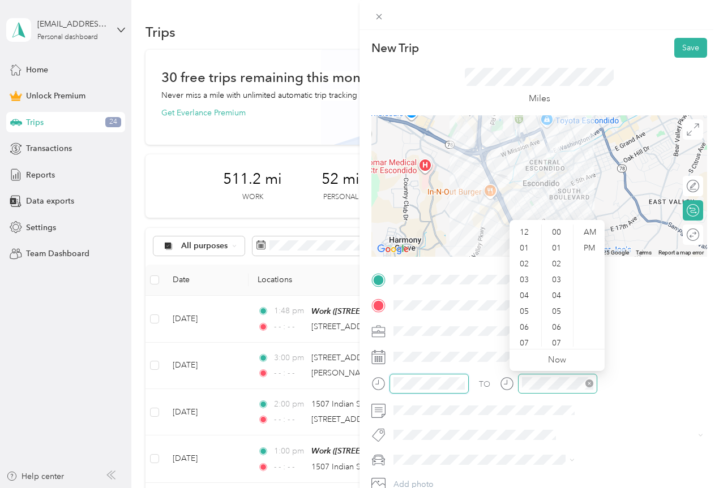
scroll to position [776, 0]
click at [524, 277] on div "03" at bounding box center [524, 280] width 27 height 16
click at [593, 246] on div "PM" at bounding box center [588, 248] width 27 height 16
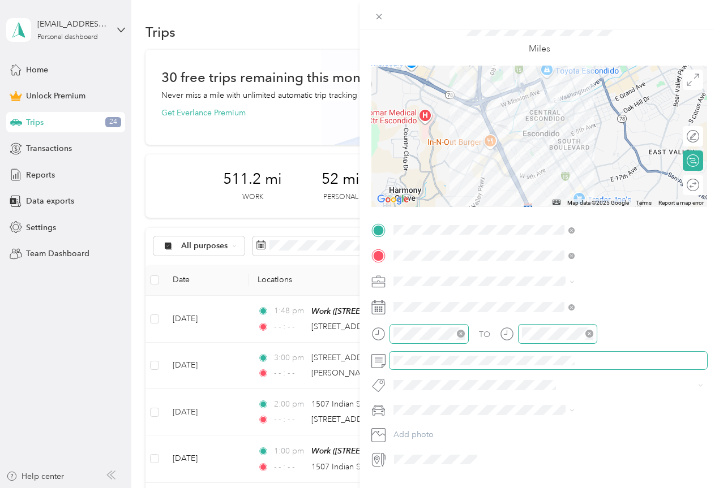
scroll to position [0, 0]
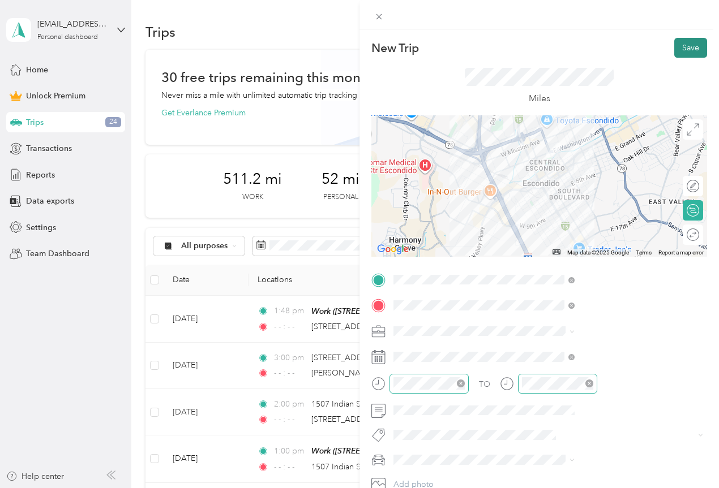
click at [683, 48] on button "Save" at bounding box center [690, 48] width 33 height 20
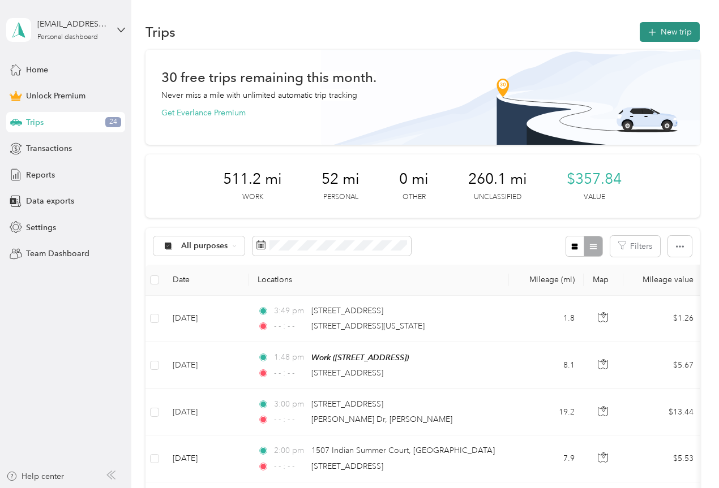
click at [674, 35] on button "New trip" at bounding box center [669, 32] width 60 height 20
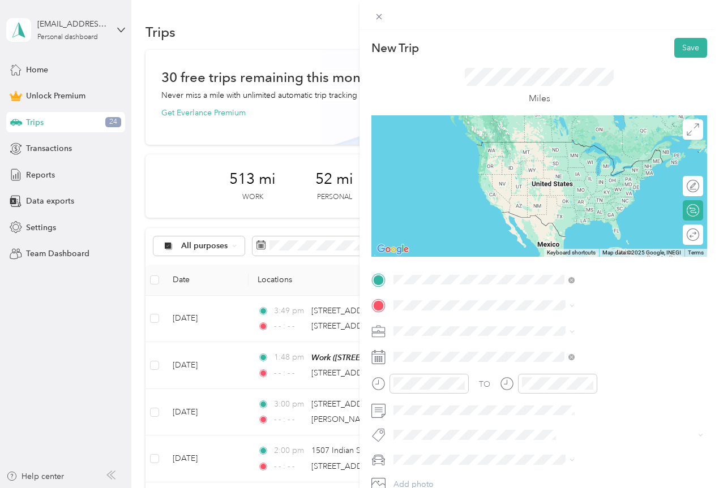
click at [593, 326] on span "[STREET_ADDRESS][US_STATE][US_STATE]" at bounding box center [611, 321] width 154 height 10
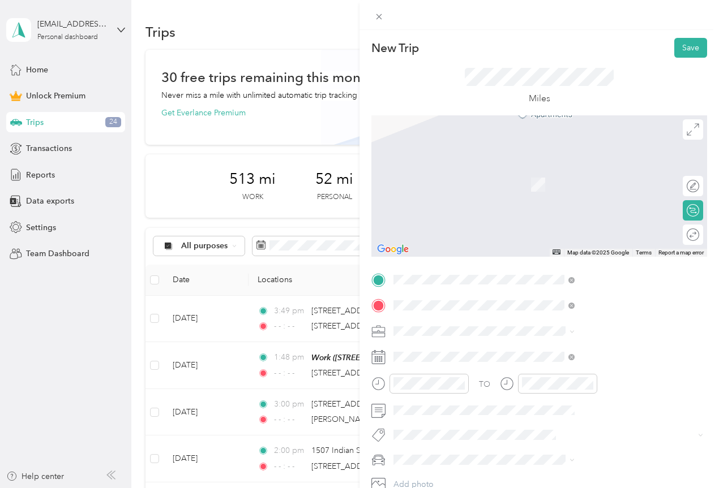
click at [590, 346] on span "[STREET_ADDRESS][US_STATE]" at bounding box center [590, 346] width 113 height 10
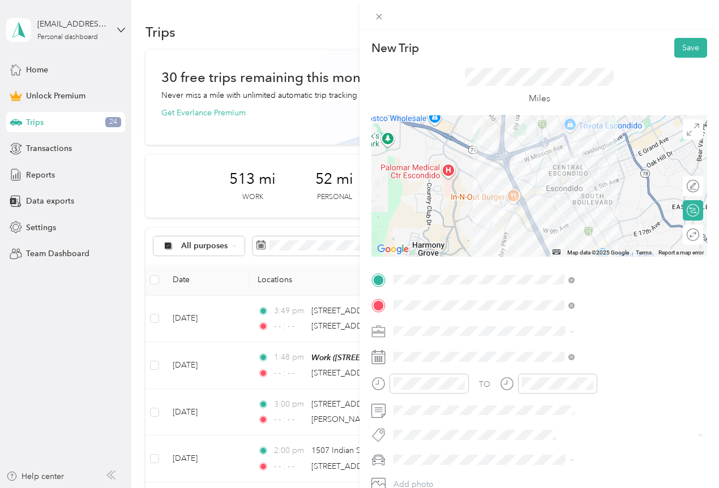
click at [531, 175] on div "Work" at bounding box center [603, 173] width 173 height 12
click at [574, 356] on icon at bounding box center [571, 357] width 6 height 6
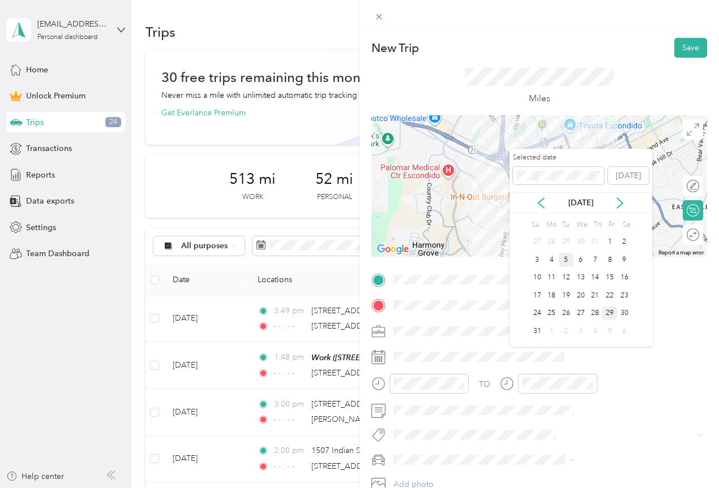
click at [571, 259] on div "5" at bounding box center [565, 260] width 15 height 14
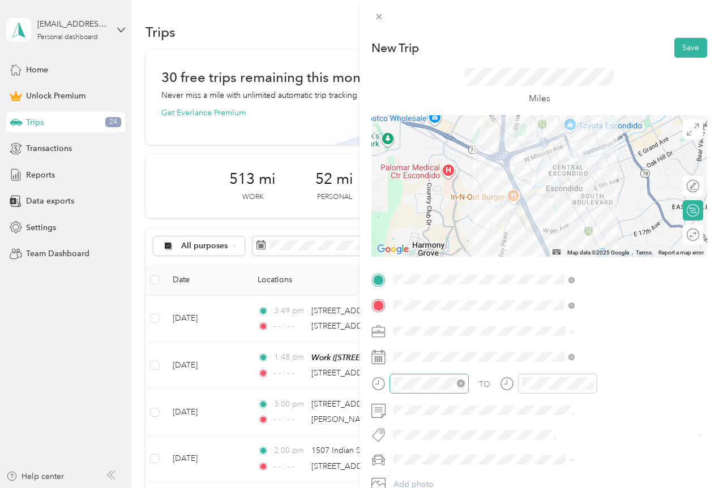
click at [465, 384] on icon "close-circle" at bounding box center [461, 384] width 8 height 8
click at [593, 382] on icon "close-circle" at bounding box center [589, 384] width 8 height 8
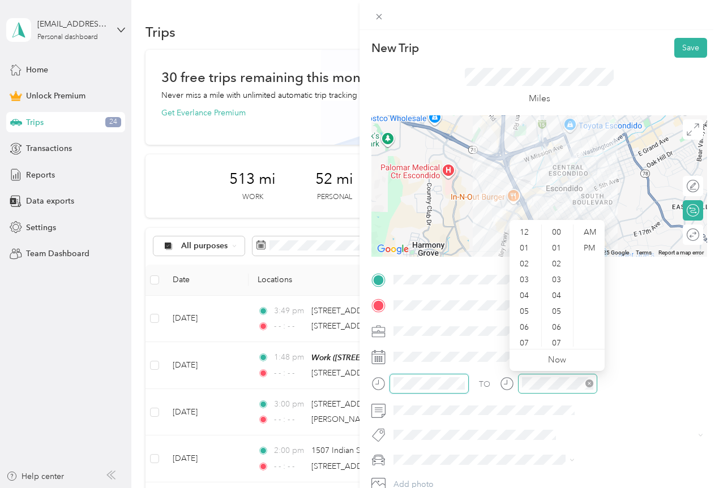
scroll to position [792, 0]
click at [530, 297] on div "04" at bounding box center [524, 296] width 27 height 16
click at [556, 235] on div "50" at bounding box center [557, 233] width 27 height 16
click at [588, 251] on div "PM" at bounding box center [588, 248] width 27 height 16
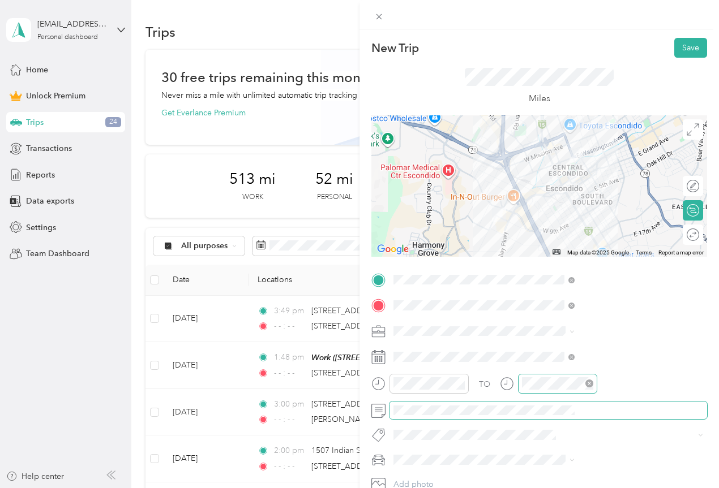
click at [495, 412] on div at bounding box center [539, 411] width 336 height 18
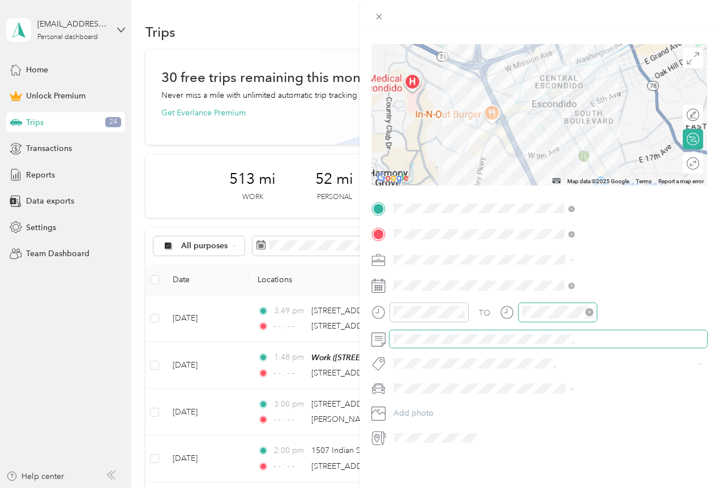
scroll to position [0, 0]
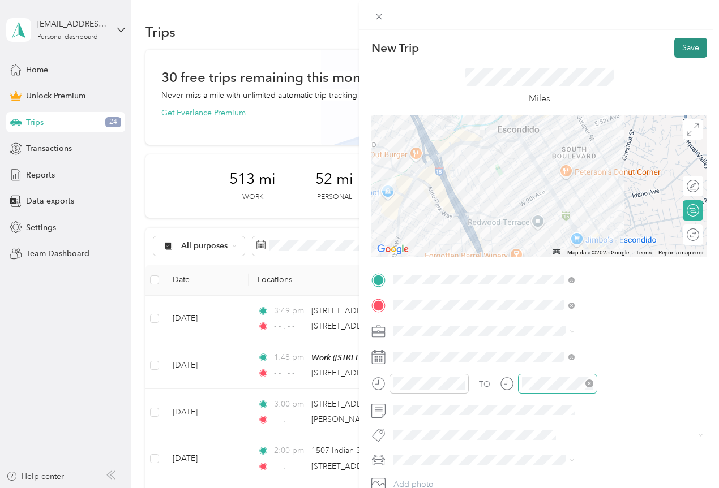
click at [689, 49] on button "Save" at bounding box center [690, 48] width 33 height 20
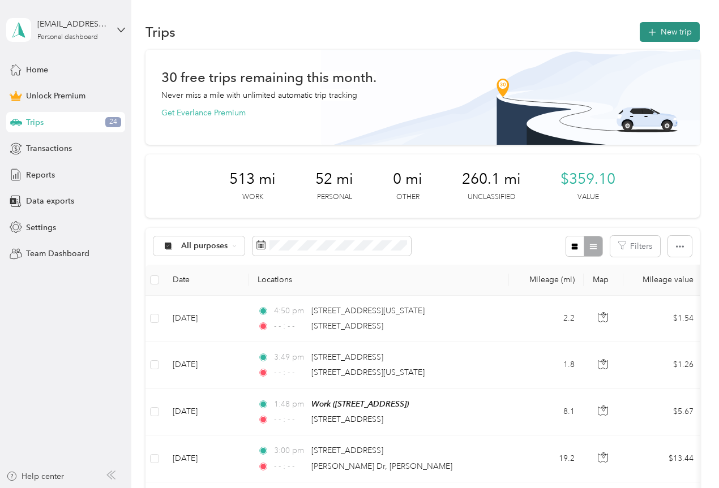
click at [663, 36] on button "New trip" at bounding box center [669, 32] width 60 height 20
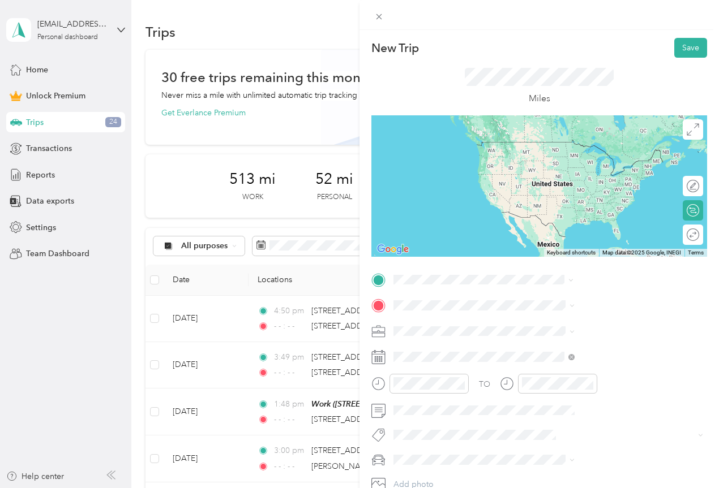
click at [586, 326] on span "[STREET_ADDRESS][US_STATE][US_STATE]" at bounding box center [611, 321] width 154 height 10
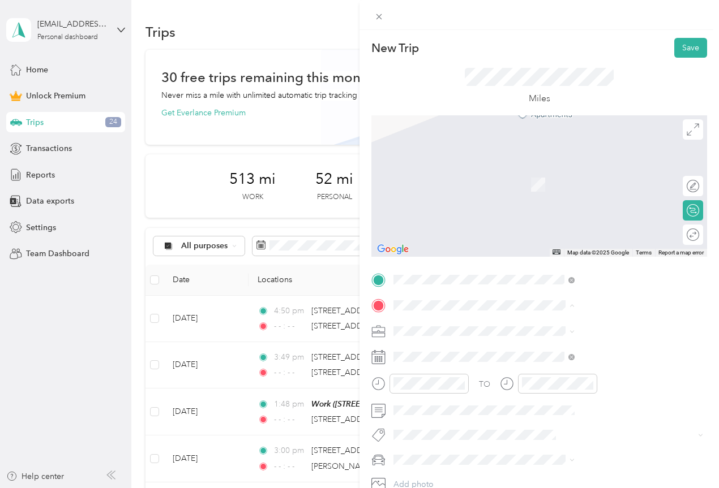
click at [570, 405] on div "Work [STREET_ADDRESS]" at bounding box center [570, 393] width 72 height 24
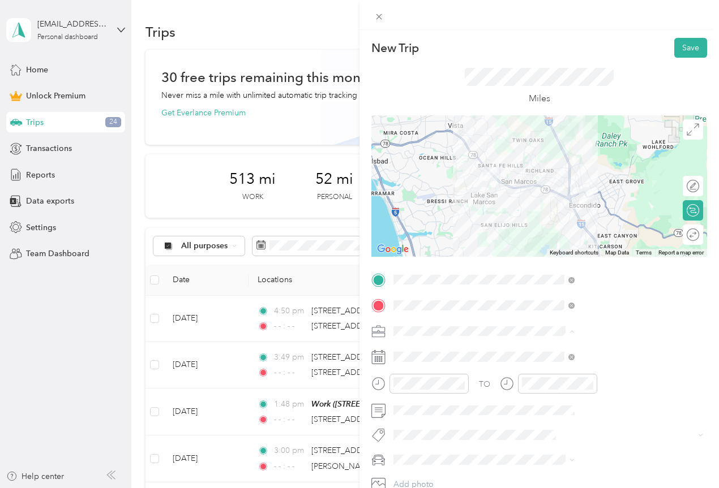
click at [523, 171] on span "Work" at bounding box center [526, 173] width 19 height 10
click at [574, 356] on icon at bounding box center [571, 357] width 6 height 6
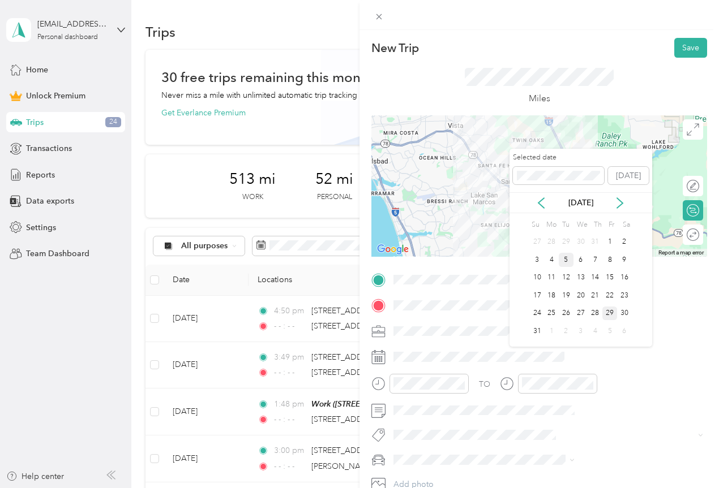
click at [570, 257] on div "5" at bounding box center [565, 260] width 15 height 14
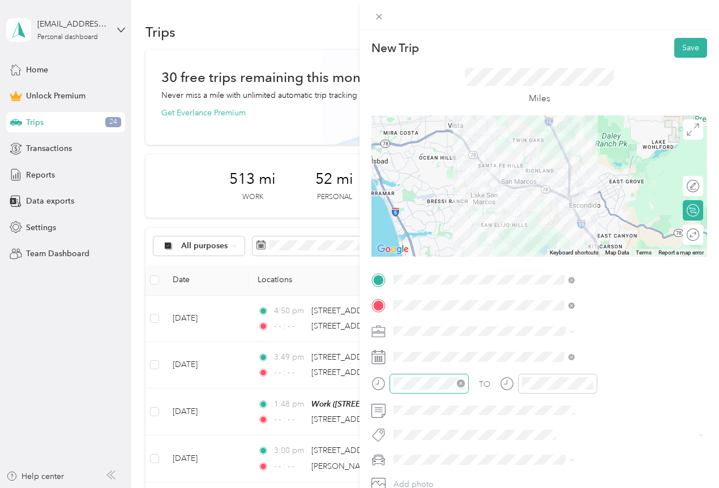
click at [465, 383] on icon "close-circle" at bounding box center [461, 384] width 8 height 8
click at [593, 383] on icon "close-circle" at bounding box center [589, 384] width 8 height 8
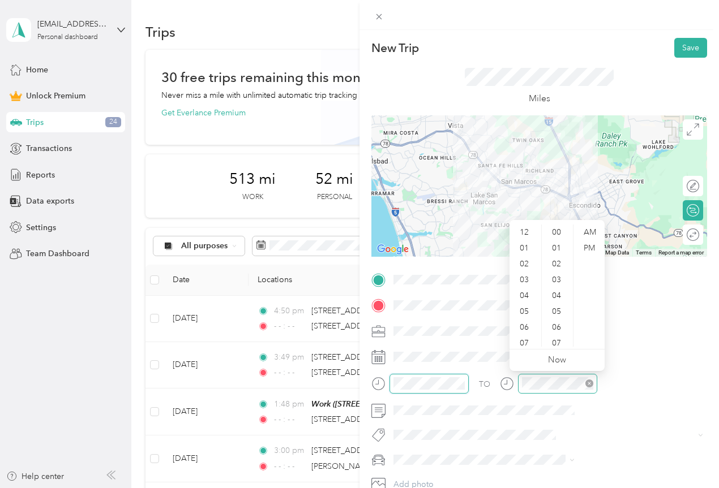
scroll to position [824, 0]
click at [532, 313] on div "05" at bounding box center [524, 312] width 27 height 16
click at [554, 246] on div "53" at bounding box center [557, 248] width 27 height 16
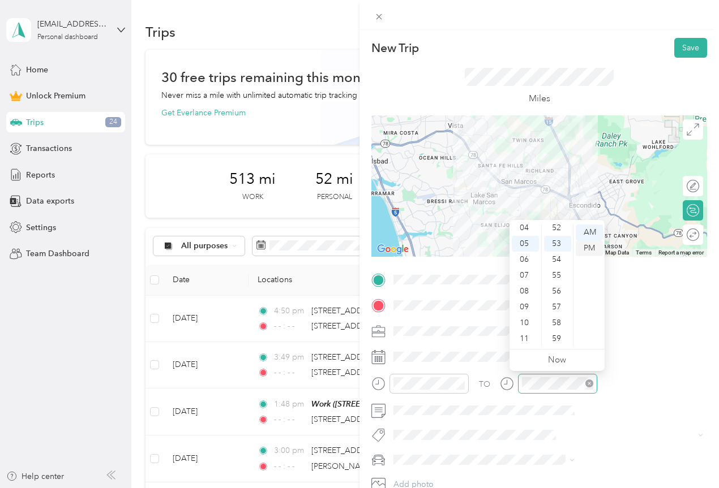
drag, startPoint x: 587, startPoint y: 248, endPoint x: 599, endPoint y: 281, distance: 34.7
click at [587, 249] on div "PM" at bounding box center [588, 248] width 27 height 16
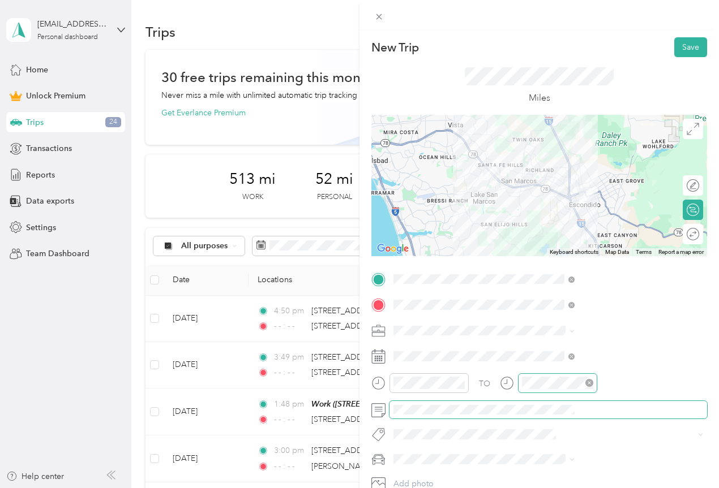
scroll to position [0, 0]
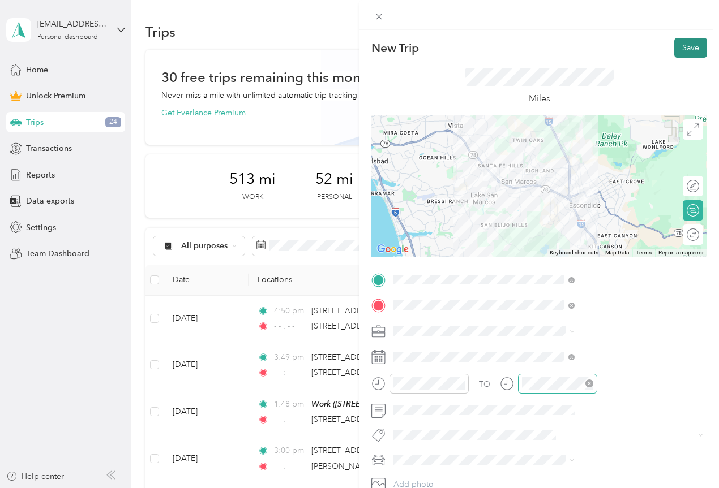
click at [679, 48] on button "Save" at bounding box center [690, 48] width 33 height 20
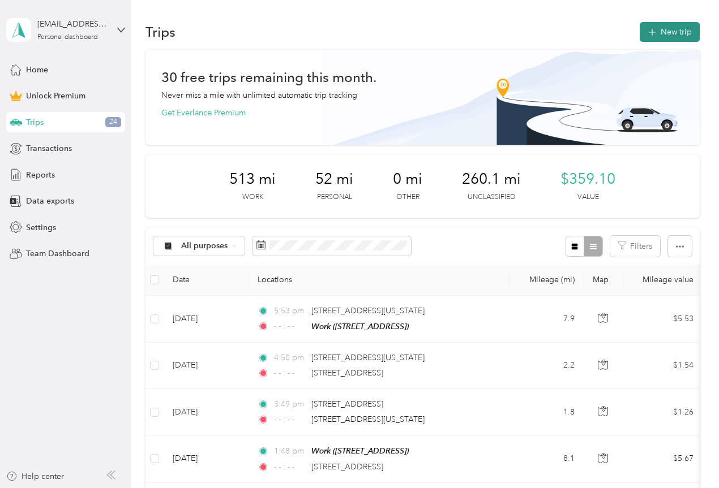
click at [657, 36] on button "New trip" at bounding box center [669, 32] width 60 height 20
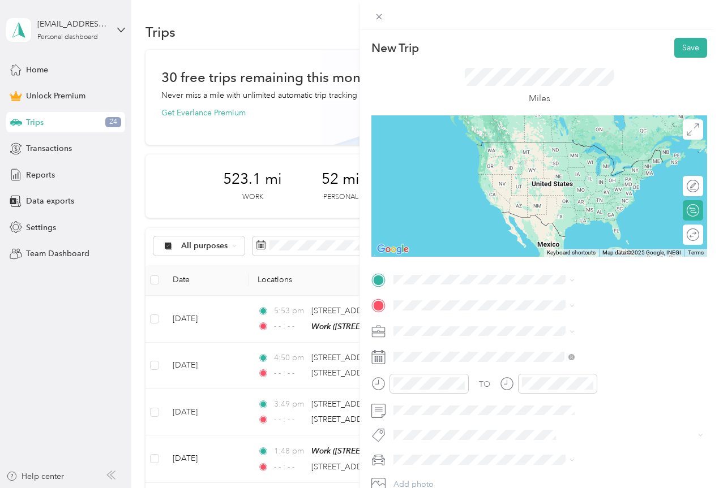
click at [583, 324] on span "[STREET_ADDRESS][US_STATE]" at bounding box center [590, 319] width 113 height 10
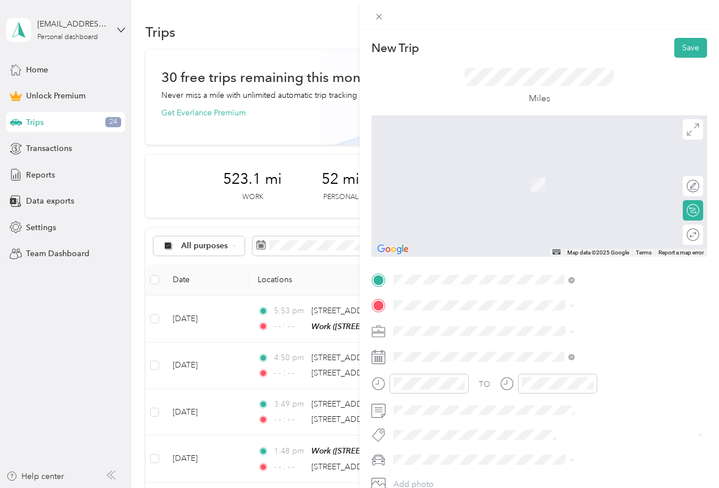
click at [556, 400] on span "[STREET_ADDRESS]" at bounding box center [570, 395] width 72 height 10
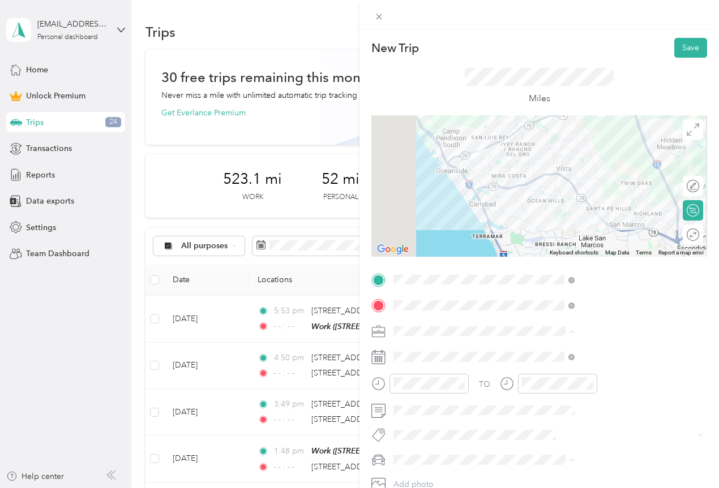
click at [532, 172] on span "Work" at bounding box center [526, 173] width 19 height 10
click at [574, 355] on icon at bounding box center [571, 357] width 6 height 6
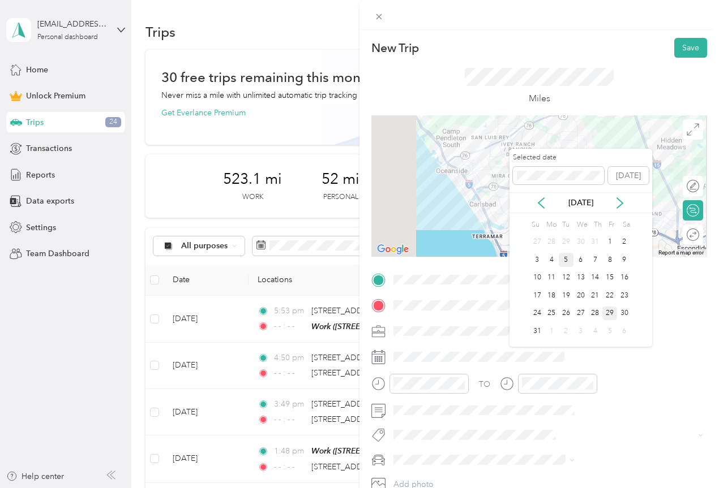
click at [565, 261] on div "5" at bounding box center [565, 260] width 15 height 14
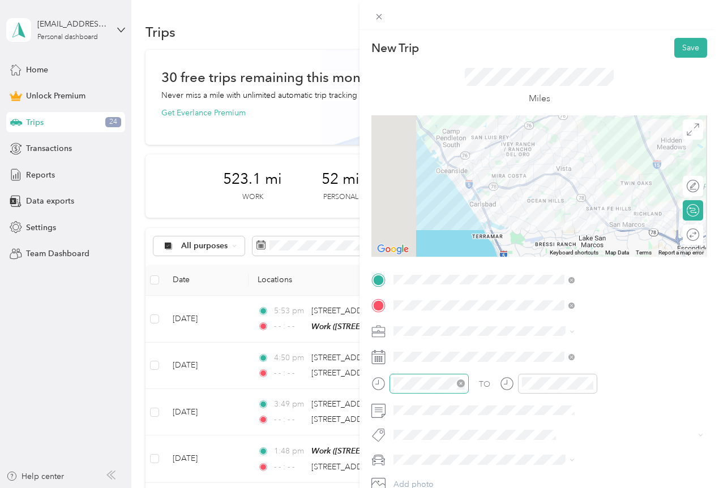
click at [465, 382] on icon "close-circle" at bounding box center [461, 384] width 8 height 8
click at [593, 382] on icon "close-circle" at bounding box center [589, 384] width 8 height 8
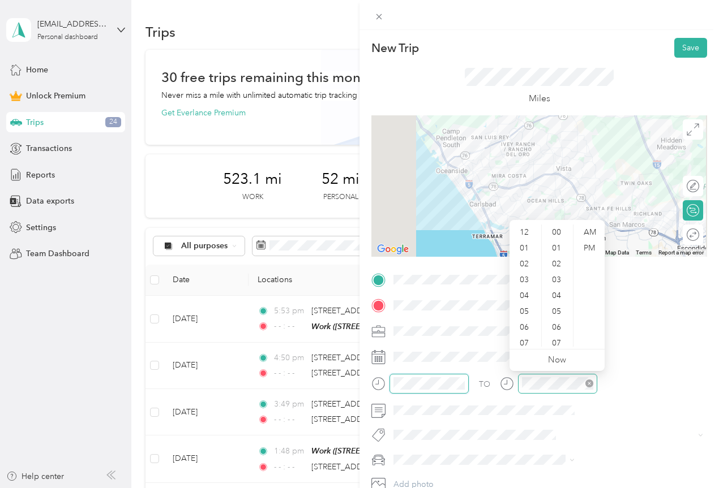
scroll to position [828, 0]
click at [530, 265] on div "02" at bounding box center [524, 264] width 27 height 16
click at [532, 339] on div "11" at bounding box center [524, 339] width 27 height 16
click at [561, 276] on div "55" at bounding box center [557, 276] width 27 height 16
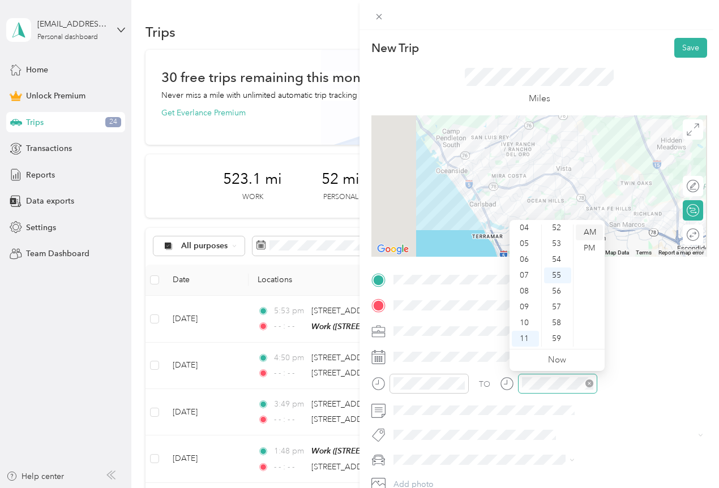
click at [589, 229] on div "AM" at bounding box center [588, 233] width 27 height 16
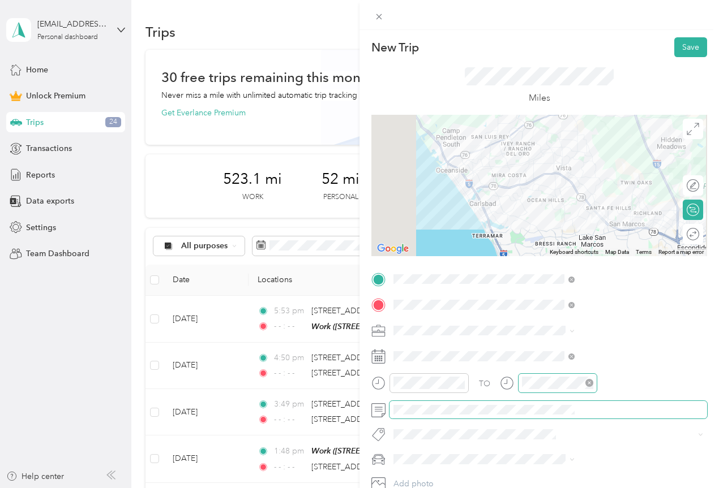
scroll to position [0, 0]
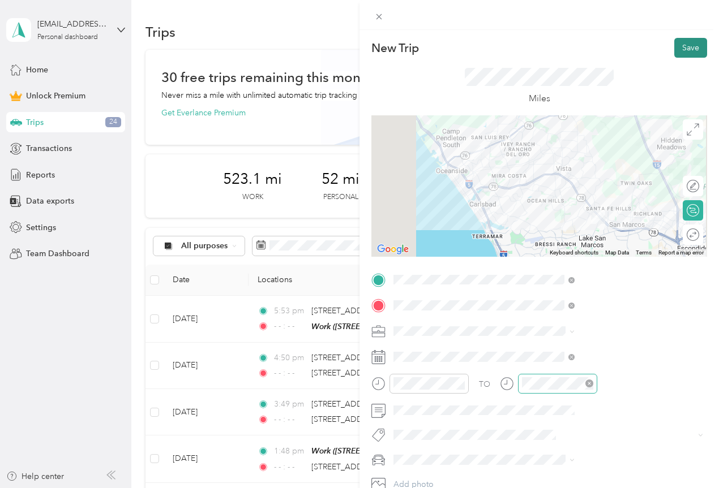
click at [683, 44] on button "Save" at bounding box center [690, 48] width 33 height 20
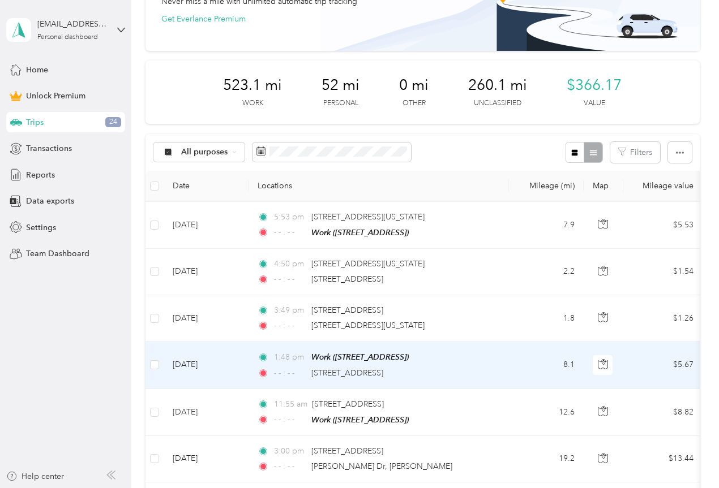
scroll to position [113, 0]
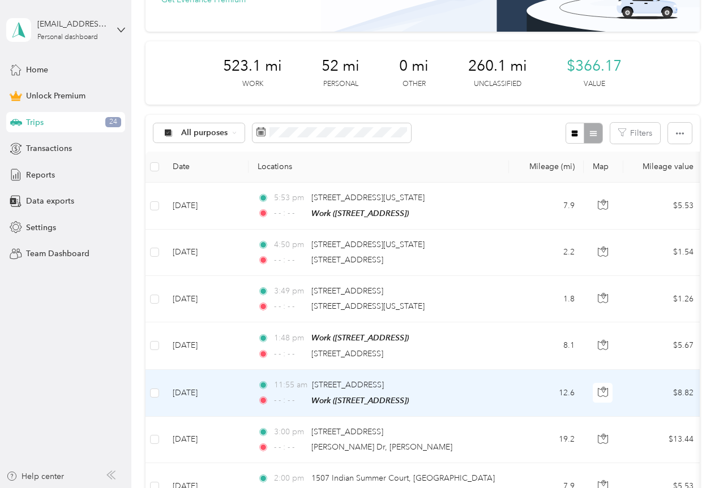
click at [317, 391] on div "11:55 am [STREET_ADDRESS] - - : - - Work ([STREET_ADDRESS])" at bounding box center [376, 393] width 238 height 28
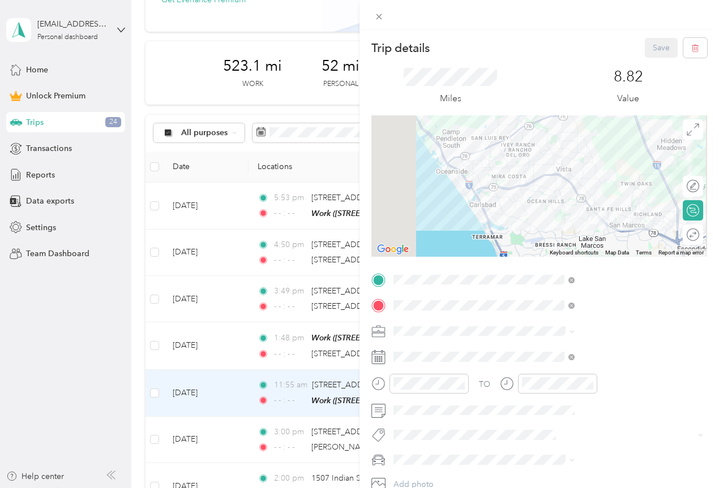
scroll to position [57, 0]
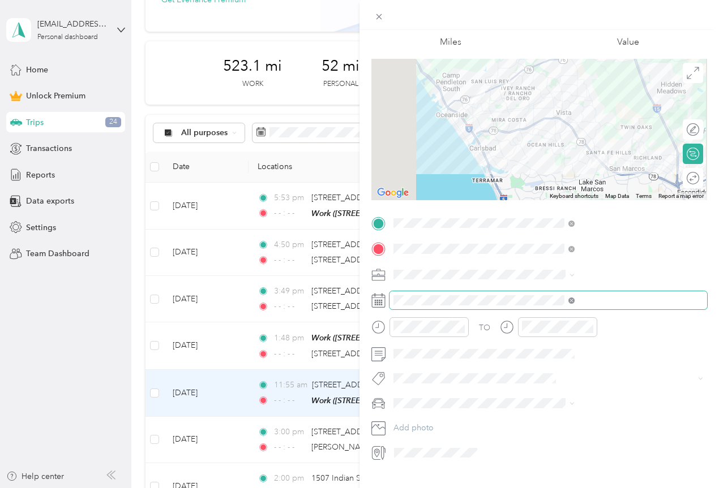
click at [574, 300] on icon at bounding box center [571, 301] width 6 height 6
click at [385, 303] on icon at bounding box center [378, 301] width 14 height 14
click at [385, 300] on icon at bounding box center [378, 301] width 14 height 14
click at [385, 301] on icon at bounding box center [378, 301] width 14 height 14
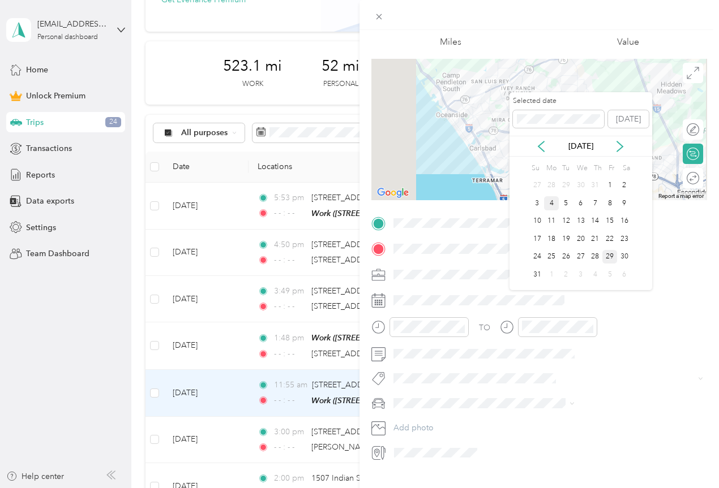
click at [552, 202] on div "4" at bounding box center [551, 203] width 15 height 14
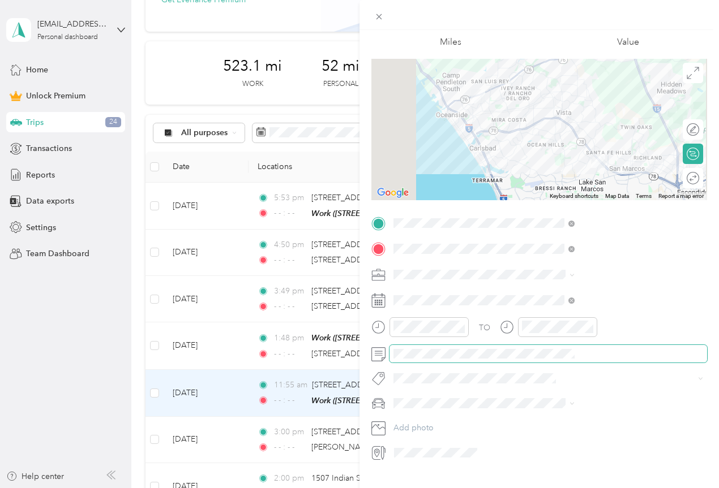
scroll to position [0, 0]
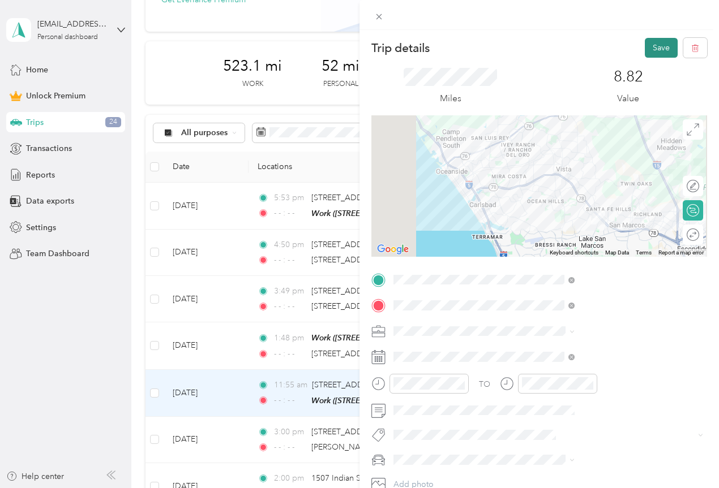
click at [649, 48] on button "Save" at bounding box center [660, 48] width 33 height 20
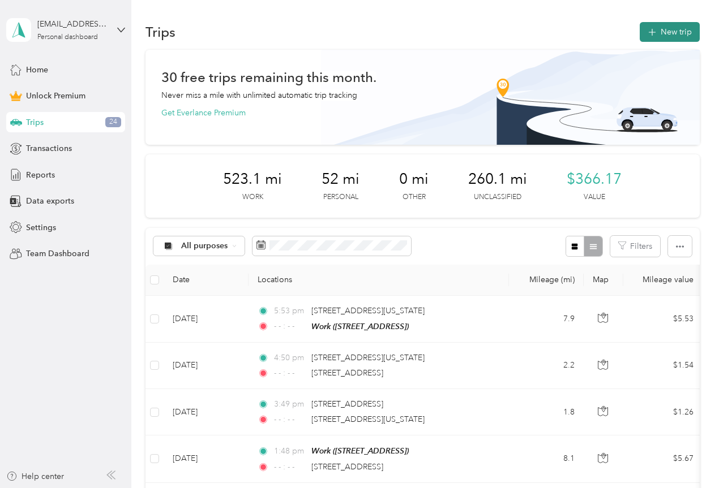
click at [666, 32] on button "New trip" at bounding box center [669, 32] width 60 height 20
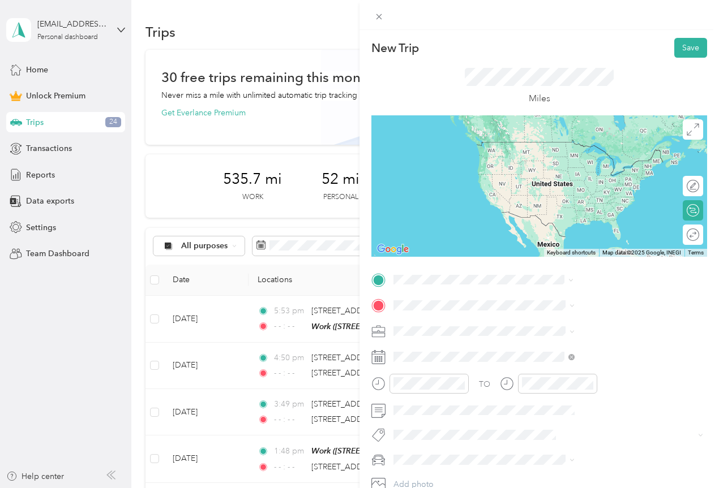
click at [567, 324] on span "[PERSON_NAME] [GEOGRAPHIC_DATA][PERSON_NAME][US_STATE], [GEOGRAPHIC_DATA]" at bounding box center [612, 331] width 156 height 30
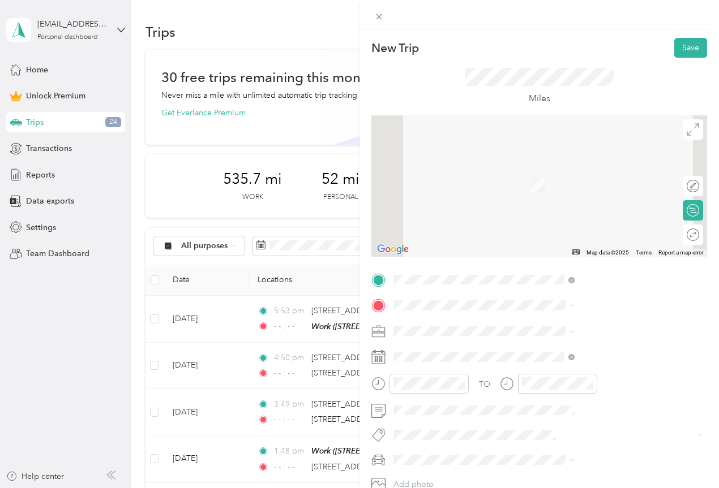
click at [554, 386] on div "Work" at bounding box center [570, 381] width 72 height 10
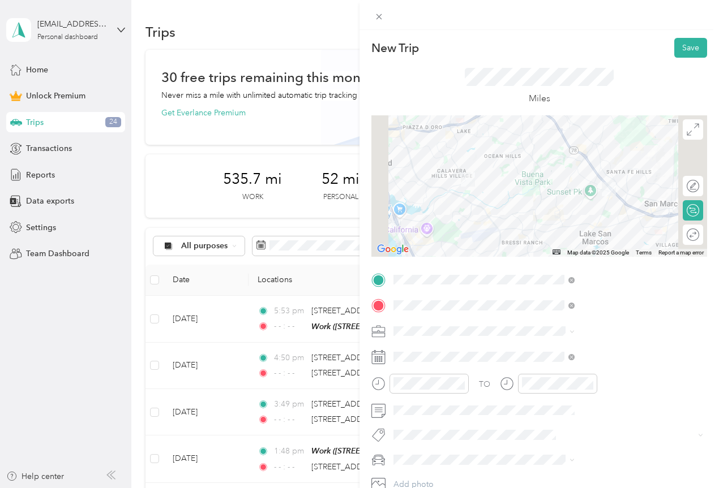
click at [574, 331] on icon at bounding box center [571, 331] width 5 height 5
click at [538, 178] on li "Work" at bounding box center [603, 170] width 189 height 20
click at [523, 362] on span at bounding box center [547, 357] width 317 height 18
click at [378, 358] on rect at bounding box center [377, 357] width 2 height 2
click at [695, 356] on span at bounding box center [547, 357] width 317 height 18
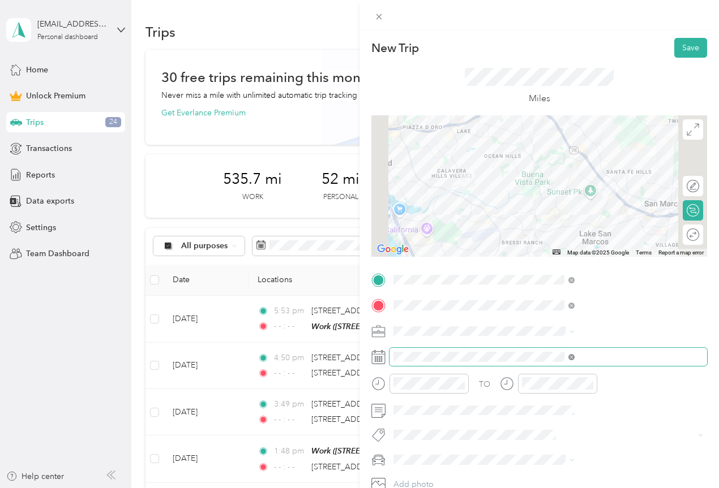
click at [573, 357] on icon at bounding box center [571, 357] width 3 height 3
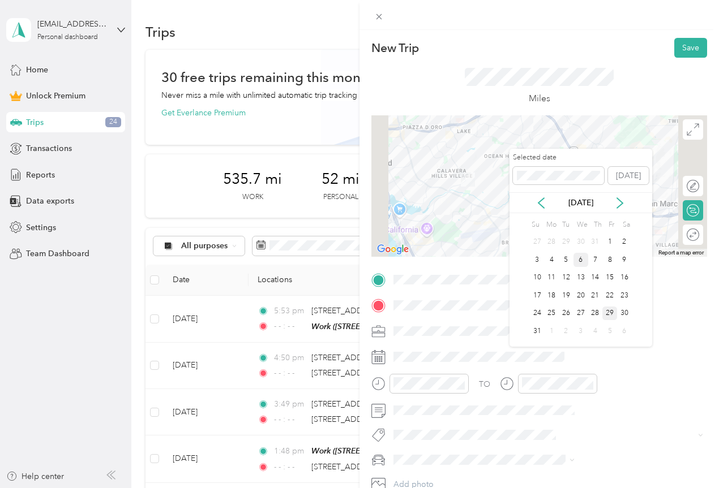
click at [582, 262] on div "6" at bounding box center [580, 260] width 15 height 14
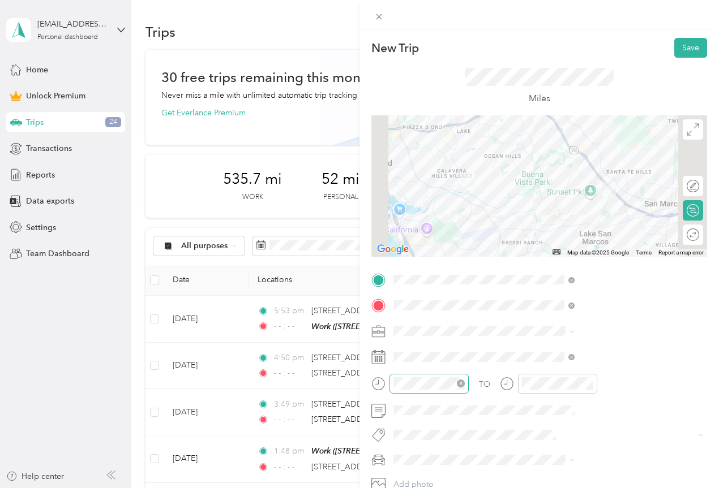
click at [465, 383] on icon "close-circle" at bounding box center [461, 384] width 8 height 8
click at [593, 384] on icon "close-circle" at bounding box center [589, 384] width 8 height 8
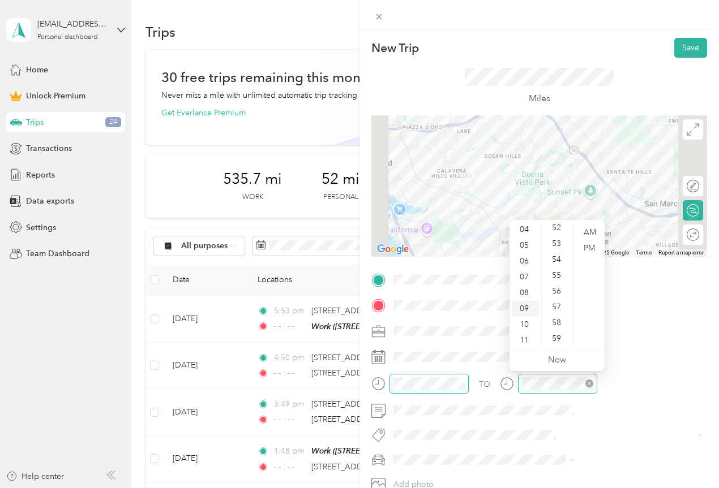
scroll to position [68, 0]
click at [527, 336] on div "11" at bounding box center [524, 339] width 27 height 16
click at [560, 243] on div "53" at bounding box center [557, 244] width 27 height 16
click at [595, 230] on div "AM" at bounding box center [588, 233] width 27 height 16
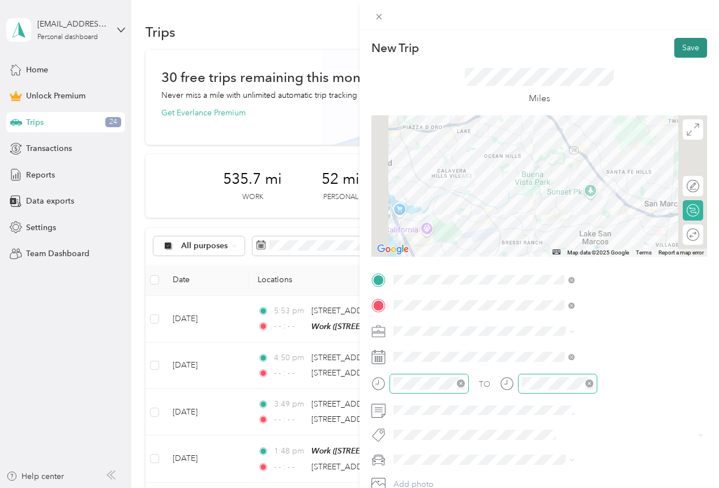
click at [686, 47] on button "Save" at bounding box center [690, 48] width 33 height 20
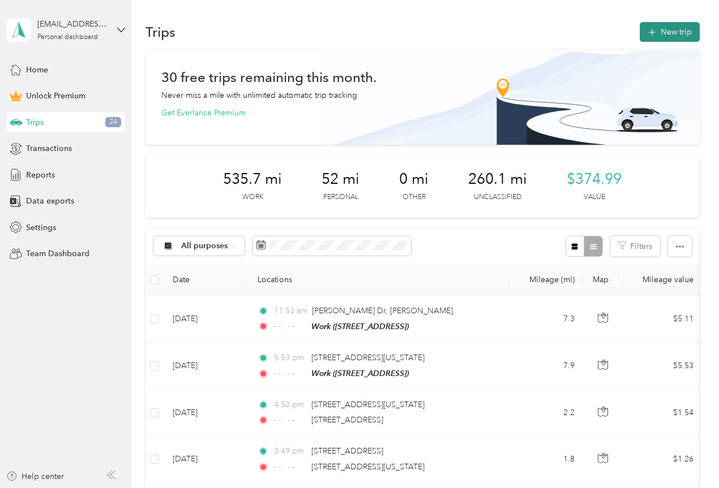
click at [669, 31] on button "New trip" at bounding box center [669, 32] width 60 height 20
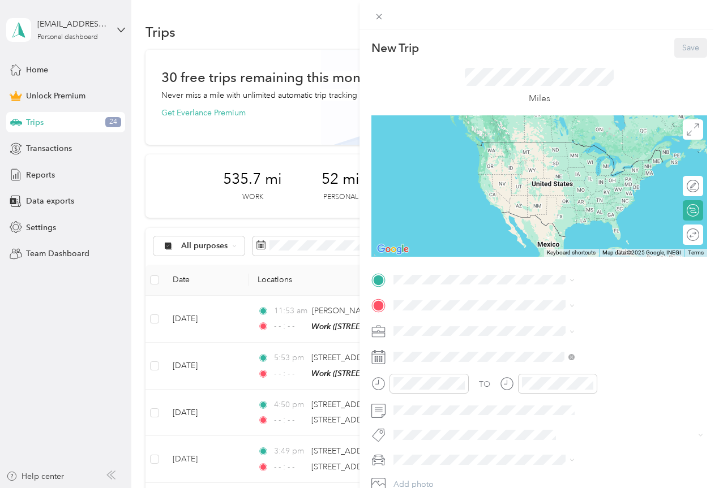
click at [561, 378] on span "[STREET_ADDRESS]" at bounding box center [570, 373] width 72 height 10
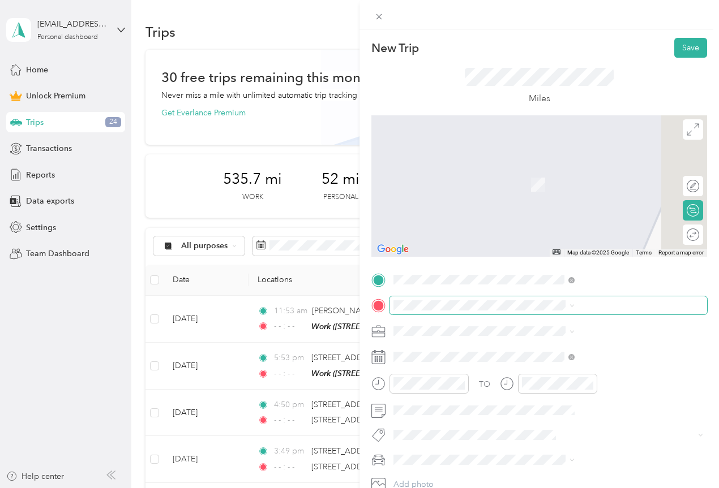
click at [537, 311] on span at bounding box center [547, 305] width 317 height 18
click at [549, 349] on span "[STREET_ADDRESS][US_STATE]" at bounding box center [590, 344] width 113 height 10
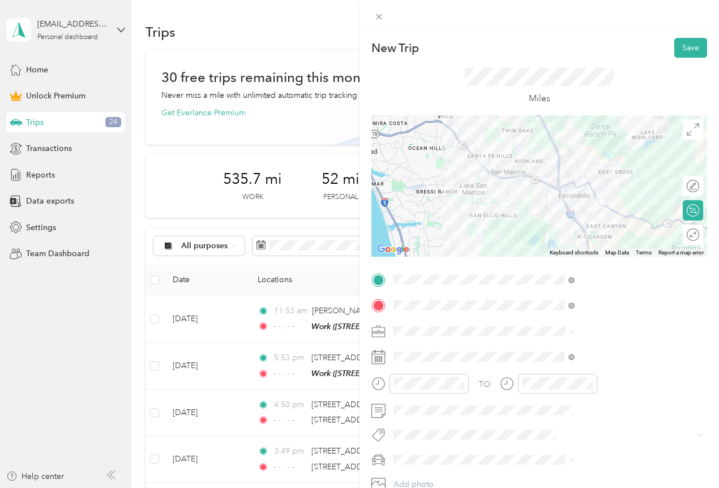
click at [574, 332] on icon at bounding box center [571, 331] width 5 height 5
click at [527, 175] on div "Work" at bounding box center [603, 173] width 173 height 12
click at [694, 352] on span at bounding box center [547, 357] width 317 height 18
click at [574, 354] on icon at bounding box center [571, 357] width 6 height 6
click at [380, 359] on rect at bounding box center [380, 360] width 2 height 2
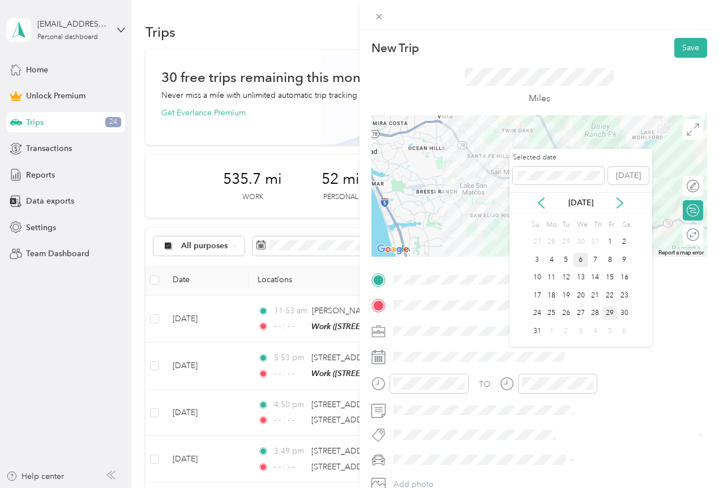
click at [582, 260] on div "6" at bounding box center [580, 260] width 15 height 14
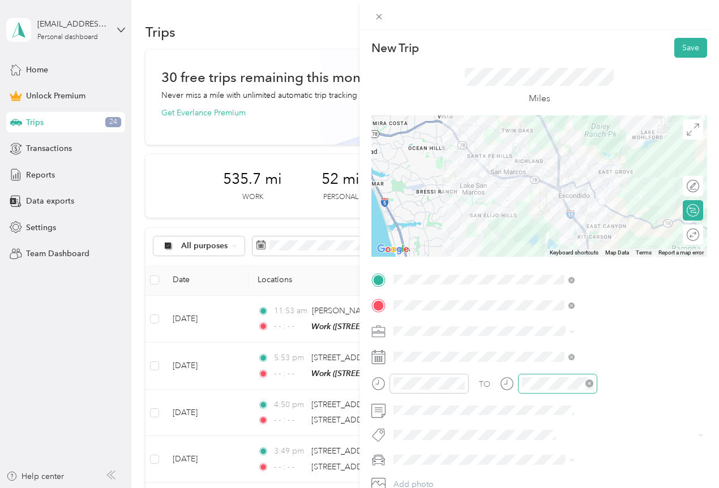
click at [593, 380] on icon "close-circle" at bounding box center [589, 384] width 8 height 8
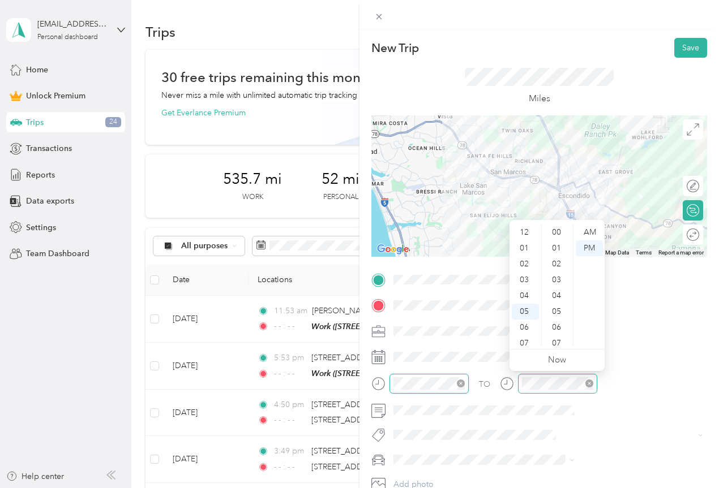
scroll to position [828, 0]
click at [465, 385] on icon "close-circle" at bounding box center [461, 384] width 8 height 8
click at [527, 251] on div "02" at bounding box center [524, 253] width 27 height 16
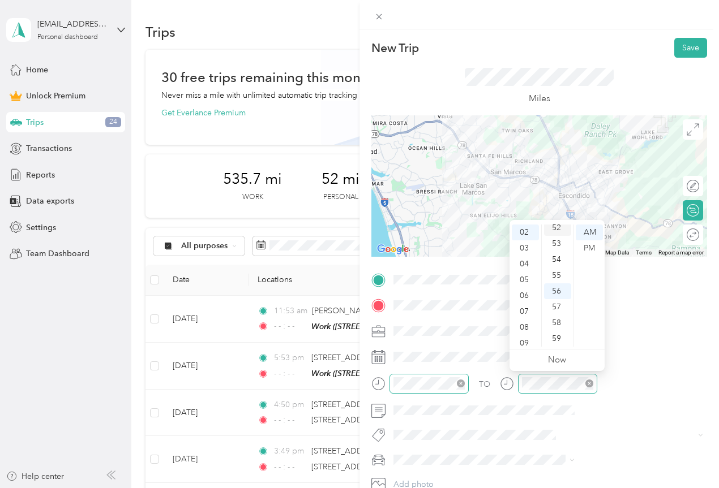
click at [557, 226] on div "52" at bounding box center [557, 228] width 27 height 16
click at [595, 247] on div "PM" at bounding box center [588, 248] width 27 height 16
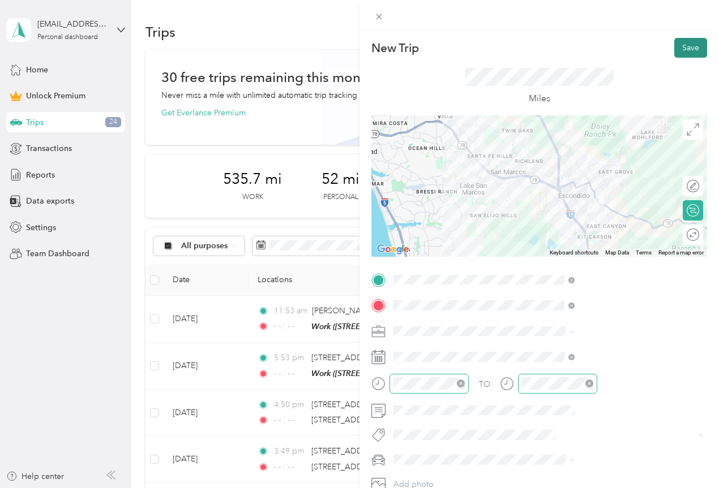
click at [684, 50] on button "Save" at bounding box center [690, 48] width 33 height 20
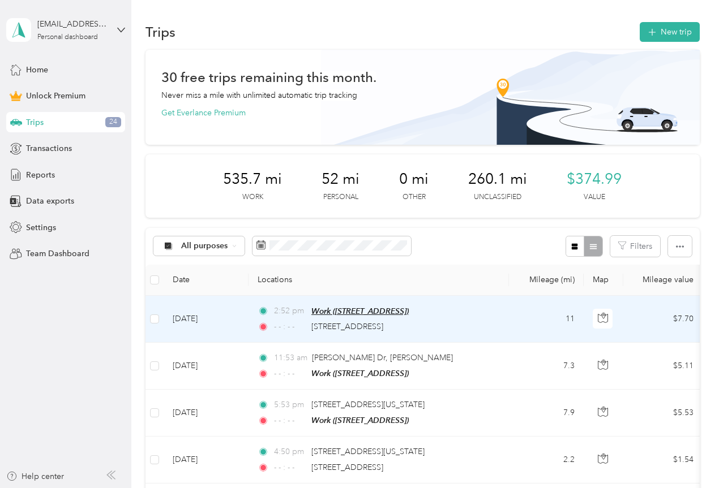
click at [332, 307] on span "Work ([STREET_ADDRESS])" at bounding box center [359, 311] width 97 height 9
click at [278, 316] on span "2:52 pm" at bounding box center [290, 311] width 32 height 12
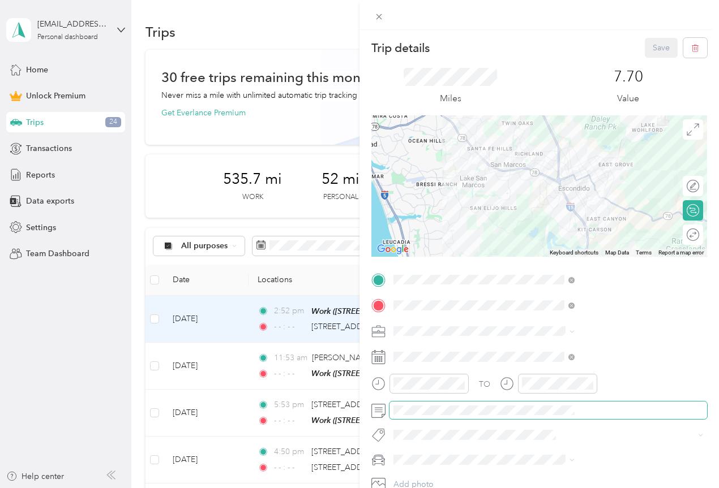
click at [478, 418] on div "Trip details Save This trip cannot be edited because it is either under review,…" at bounding box center [359, 244] width 719 height 488
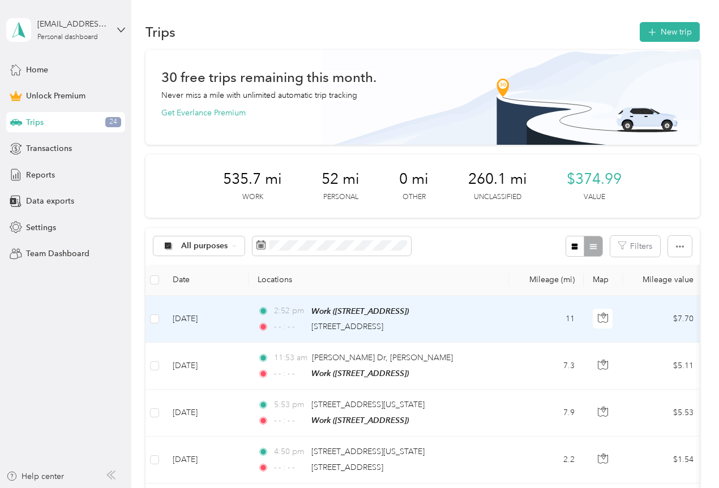
click at [243, 315] on td "[DATE]" at bounding box center [206, 319] width 85 height 47
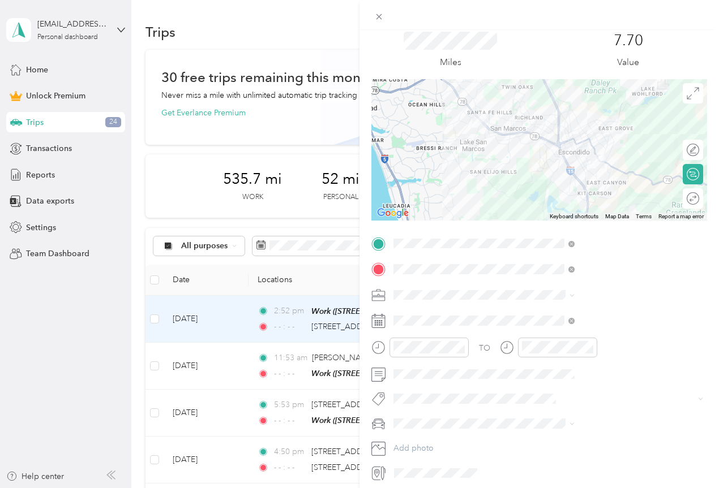
scroll to position [80, 0]
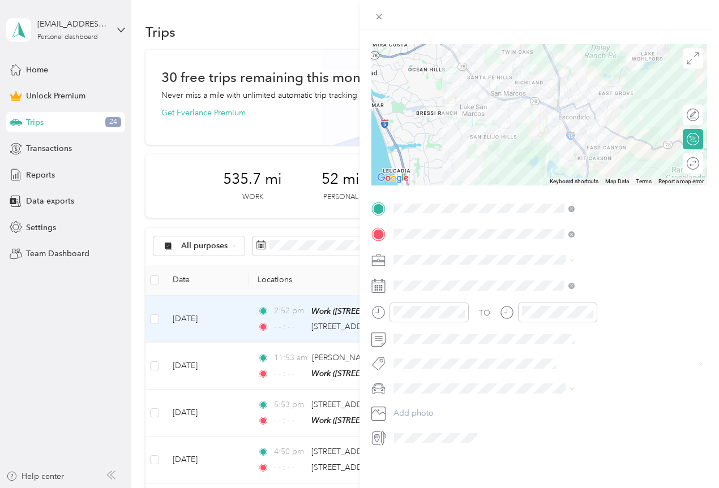
click at [385, 333] on icon at bounding box center [378, 340] width 14 height 14
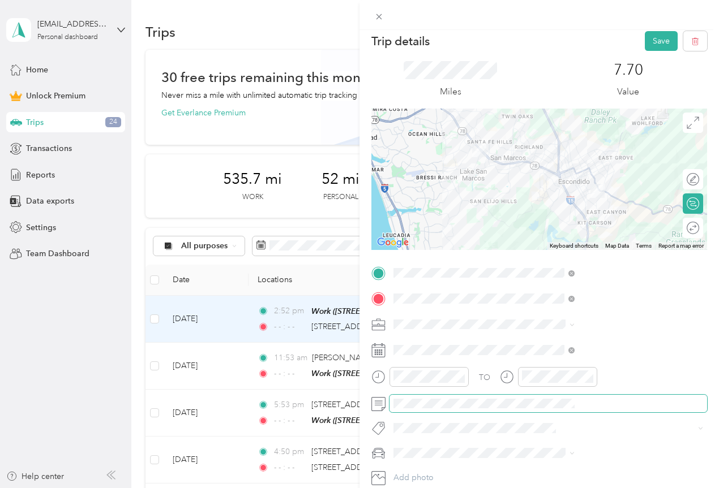
scroll to position [0, 0]
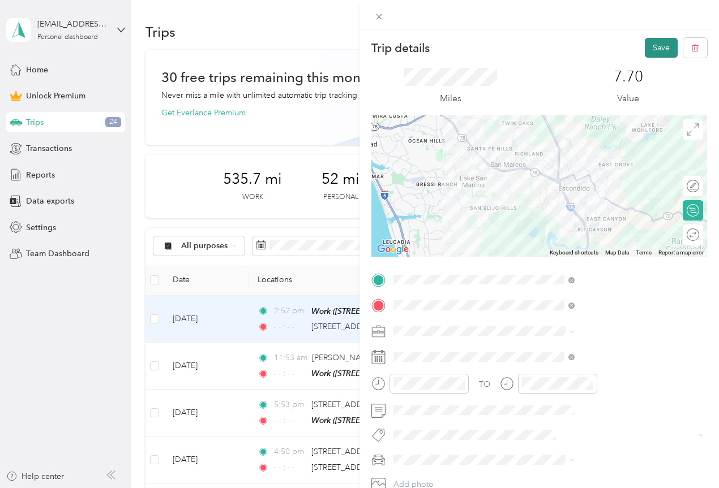
click at [657, 41] on button "Save" at bounding box center [660, 48] width 33 height 20
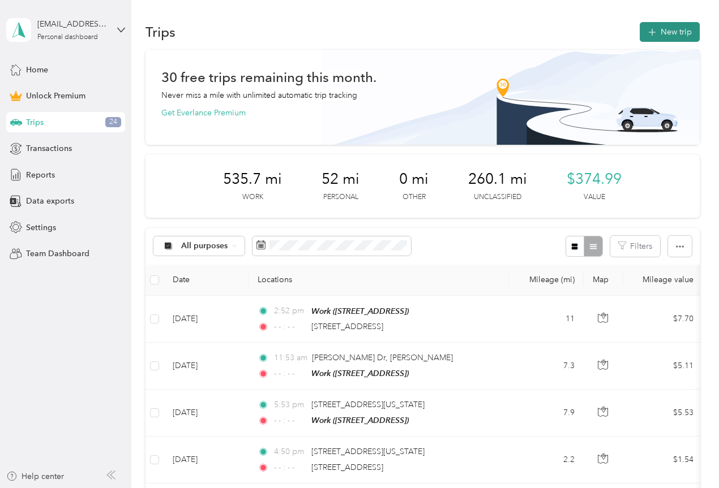
click at [669, 32] on button "New trip" at bounding box center [669, 32] width 60 height 20
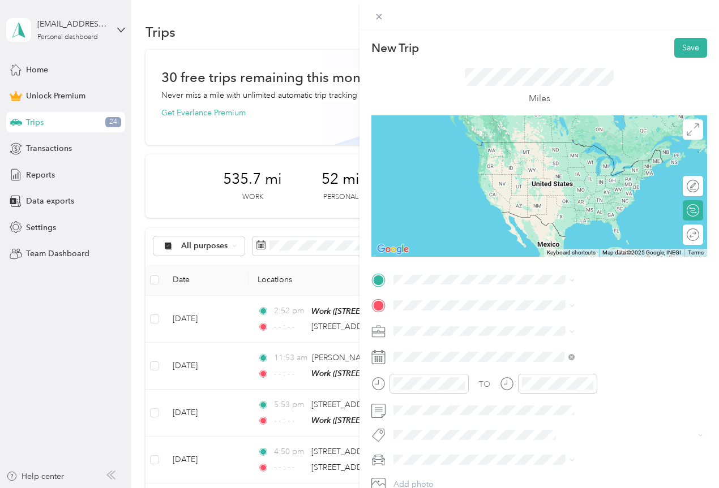
click at [574, 325] on span "[STREET_ADDRESS][US_STATE]" at bounding box center [590, 320] width 113 height 10
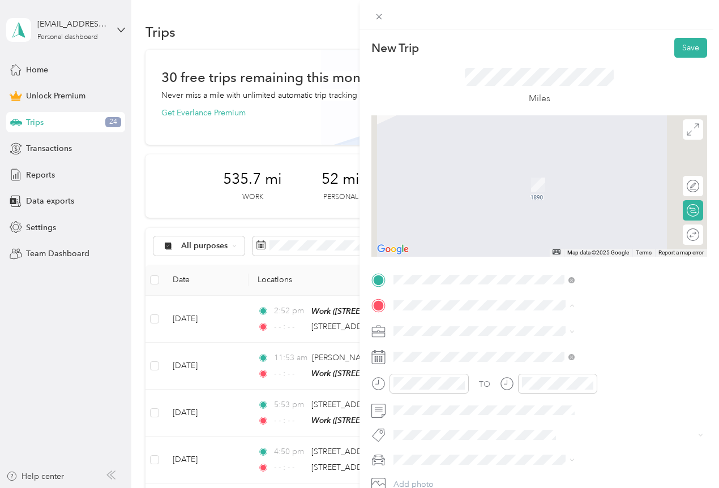
click at [561, 405] on div "Work [STREET_ADDRESS]" at bounding box center [570, 393] width 72 height 24
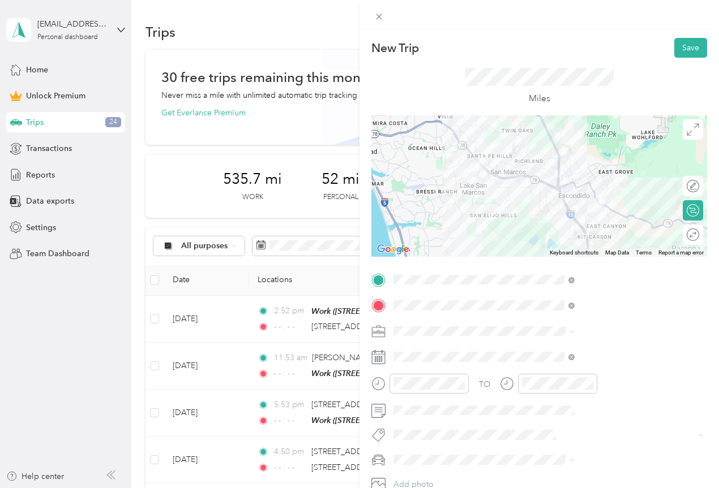
click at [574, 332] on icon at bounding box center [571, 331] width 3 height 2
click at [523, 175] on div "Work" at bounding box center [603, 173] width 173 height 12
click at [573, 356] on icon at bounding box center [571, 357] width 3 height 3
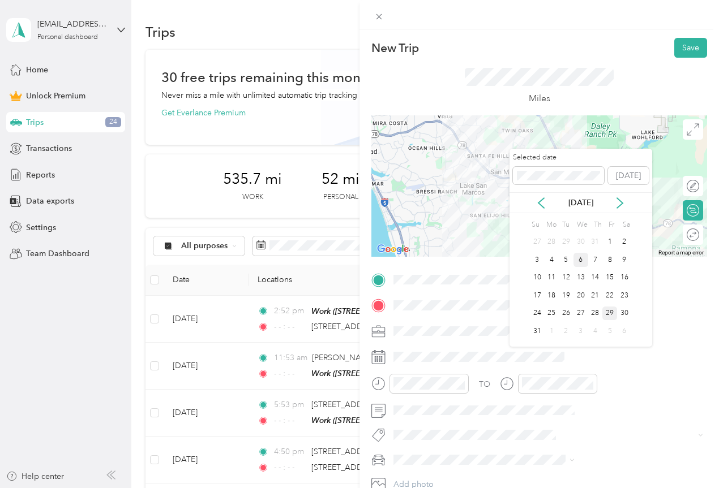
click at [580, 259] on div "6" at bounding box center [580, 260] width 15 height 14
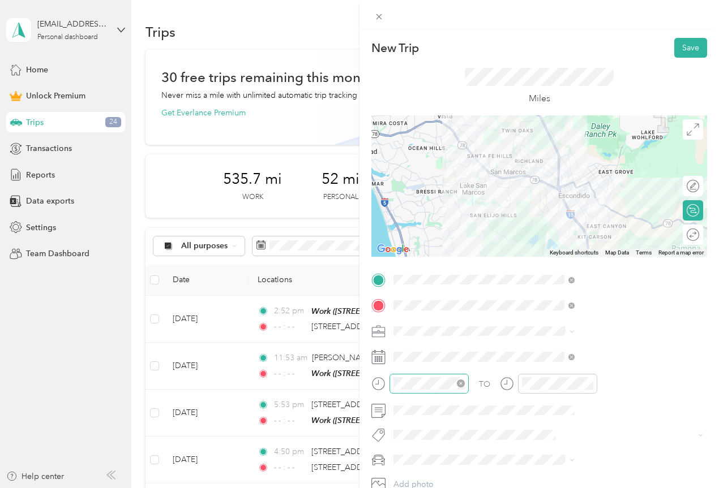
click at [465, 384] on icon "close-circle" at bounding box center [461, 384] width 8 height 8
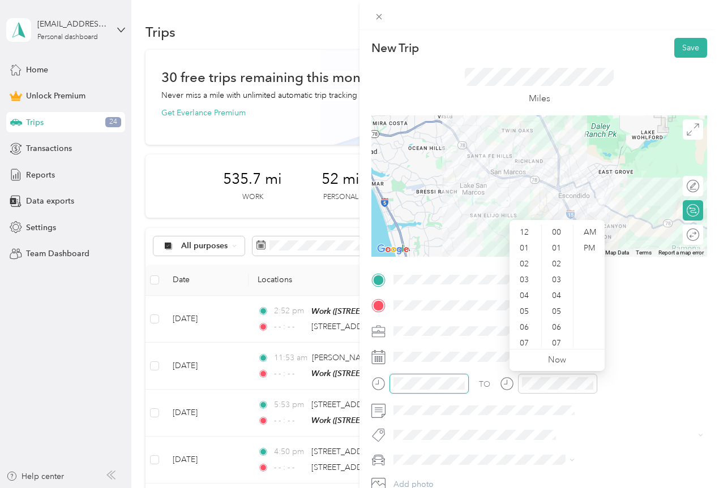
scroll to position [828, 0]
click at [534, 295] on div "04" at bounding box center [524, 296] width 27 height 16
click at [557, 259] on div "54" at bounding box center [557, 260] width 27 height 16
click at [590, 248] on div "PM" at bounding box center [588, 248] width 27 height 16
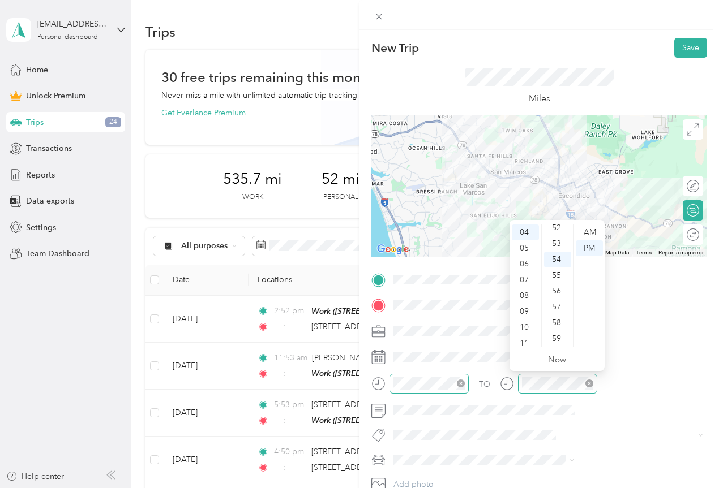
click at [593, 381] on icon "close-circle" at bounding box center [589, 384] width 8 height 8
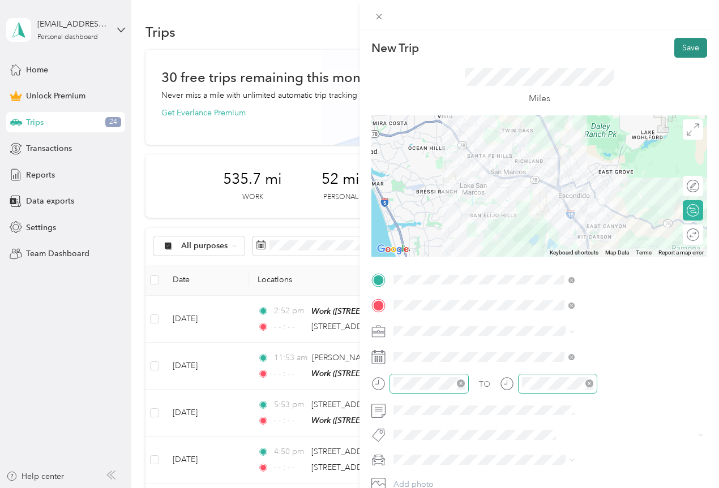
click at [676, 49] on button "Save" at bounding box center [690, 48] width 33 height 20
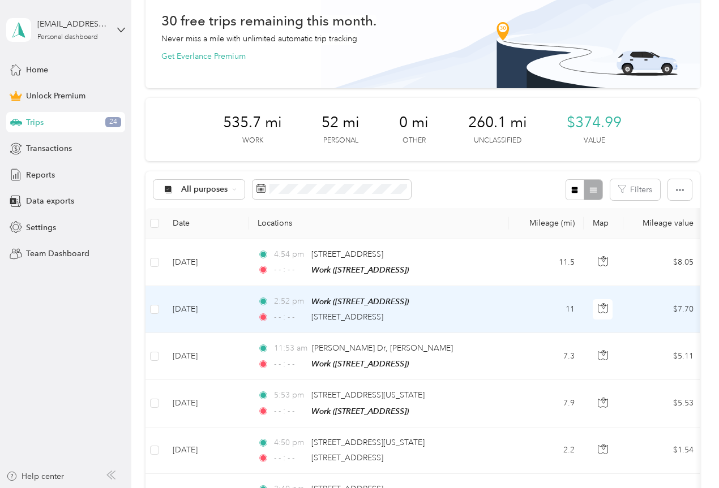
scroll to position [0, 0]
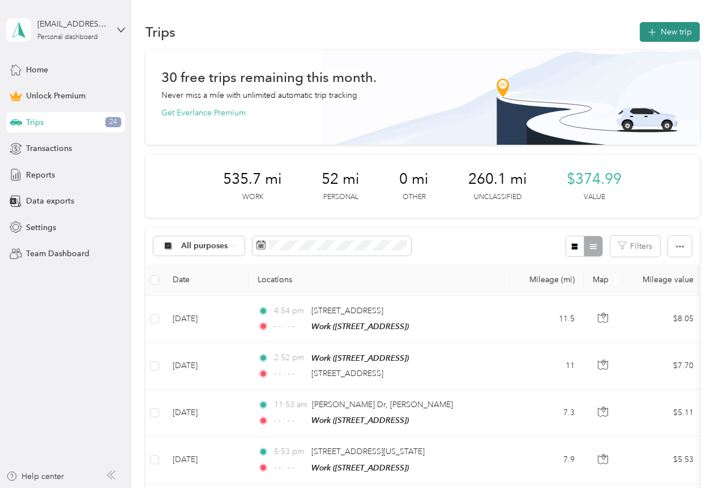
click at [662, 32] on button "New trip" at bounding box center [669, 32] width 60 height 20
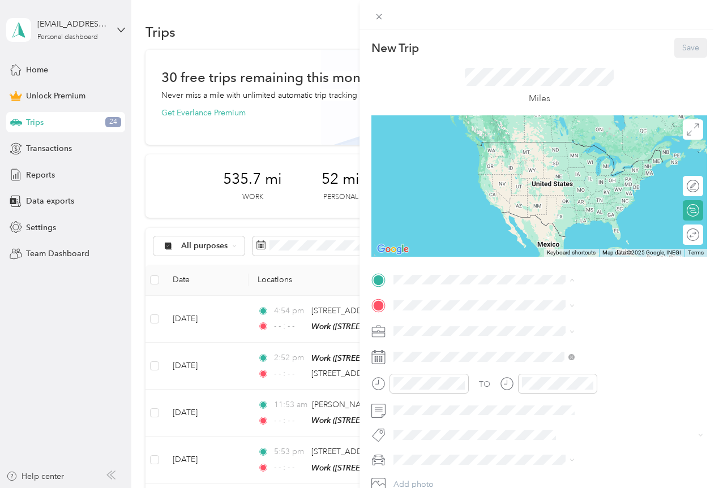
click at [567, 366] on div "Work" at bounding box center [570, 360] width 72 height 10
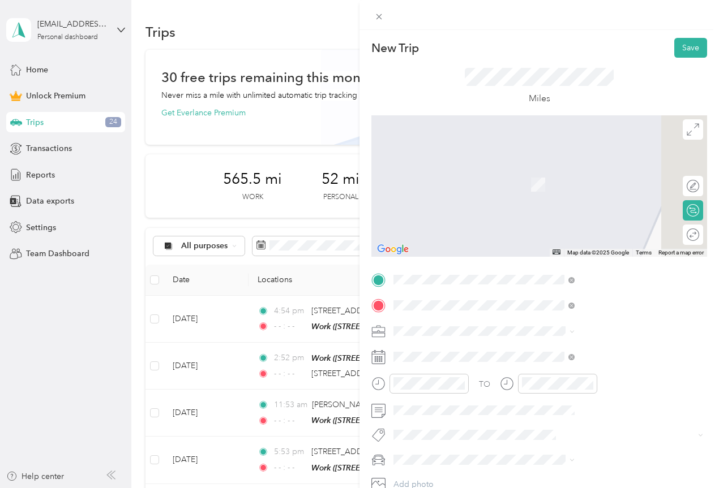
click at [576, 351] on span "[STREET_ADDRESS][US_STATE]" at bounding box center [590, 346] width 113 height 10
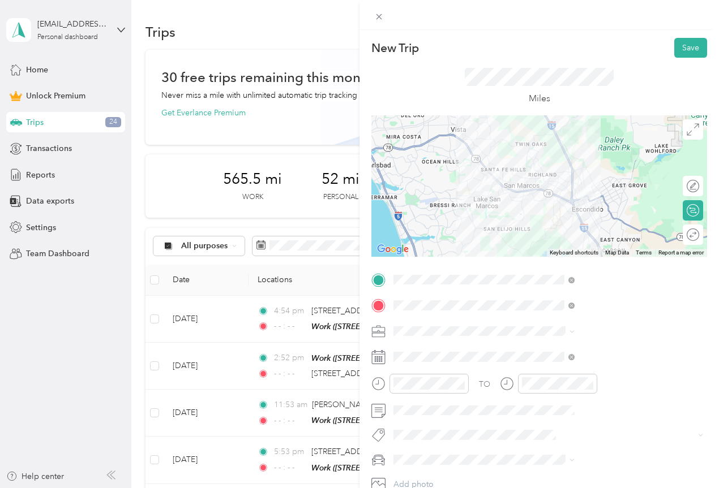
click at [574, 332] on icon at bounding box center [571, 331] width 3 height 2
click at [541, 178] on li "Work" at bounding box center [603, 173] width 189 height 20
click at [574, 357] on icon at bounding box center [571, 357] width 6 height 6
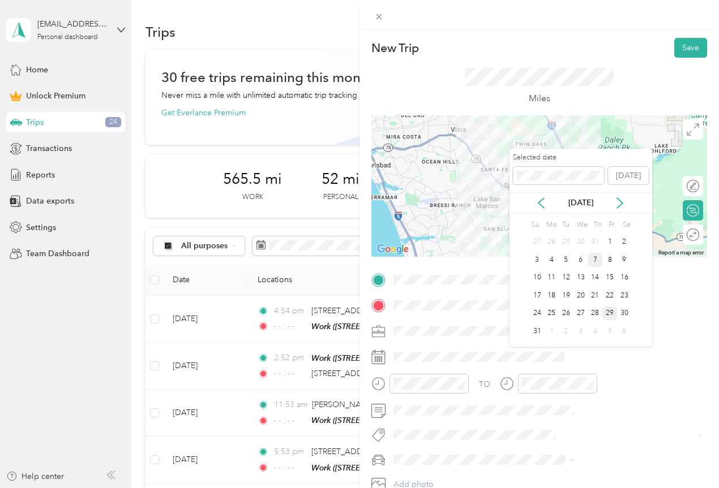
click at [594, 261] on div "7" at bounding box center [595, 260] width 15 height 14
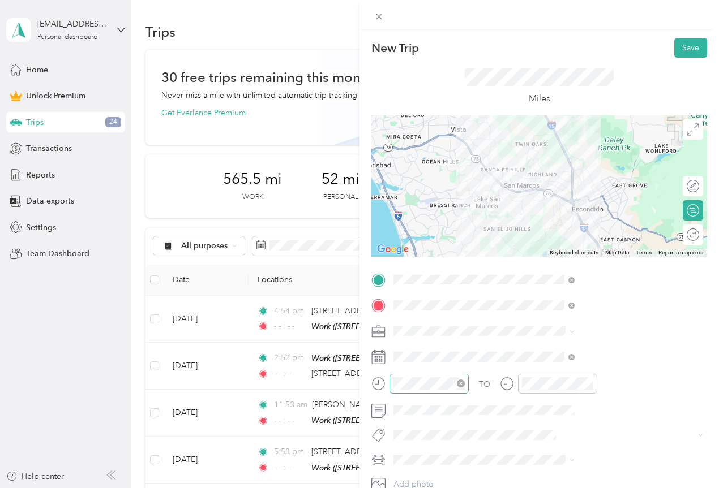
click at [465, 384] on icon "close-circle" at bounding box center [461, 384] width 8 height 8
click at [593, 380] on icon "close-circle" at bounding box center [589, 384] width 8 height 8
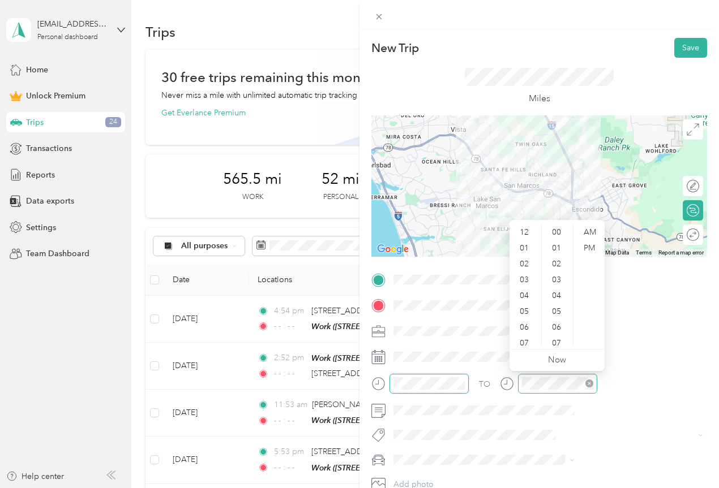
scroll to position [828, 0]
click at [524, 282] on div "03" at bounding box center [524, 280] width 27 height 16
click at [556, 245] on div "53" at bounding box center [557, 244] width 27 height 16
click at [590, 246] on div "PM" at bounding box center [588, 248] width 27 height 16
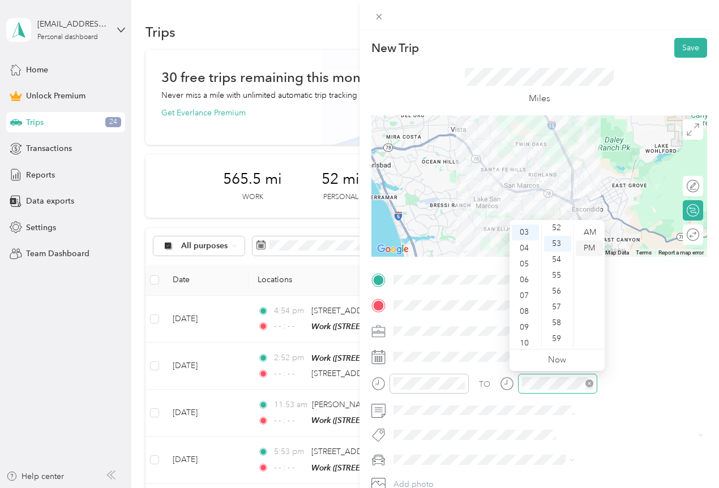
click at [591, 247] on div "PM" at bounding box center [588, 248] width 27 height 16
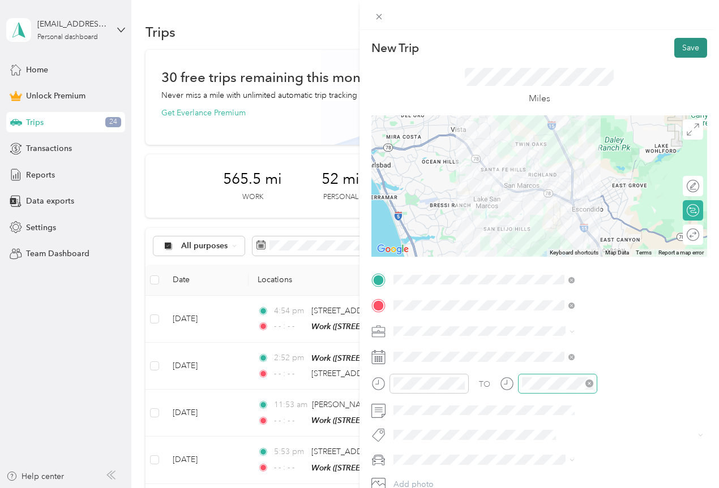
click at [688, 49] on button "Save" at bounding box center [690, 48] width 33 height 20
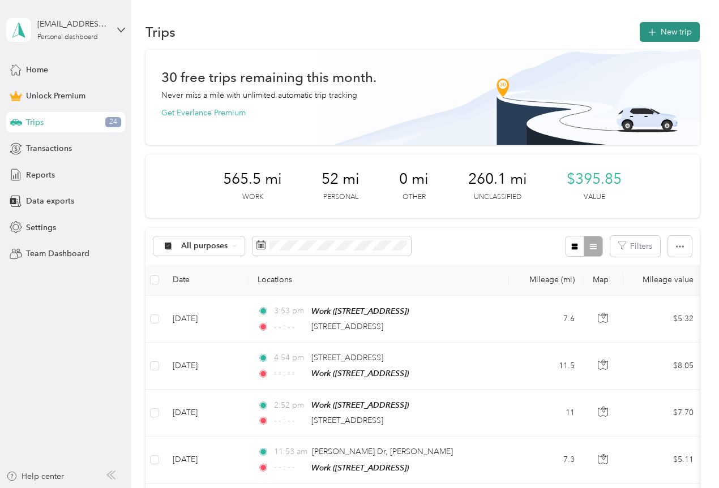
click at [669, 32] on button "New trip" at bounding box center [669, 32] width 60 height 20
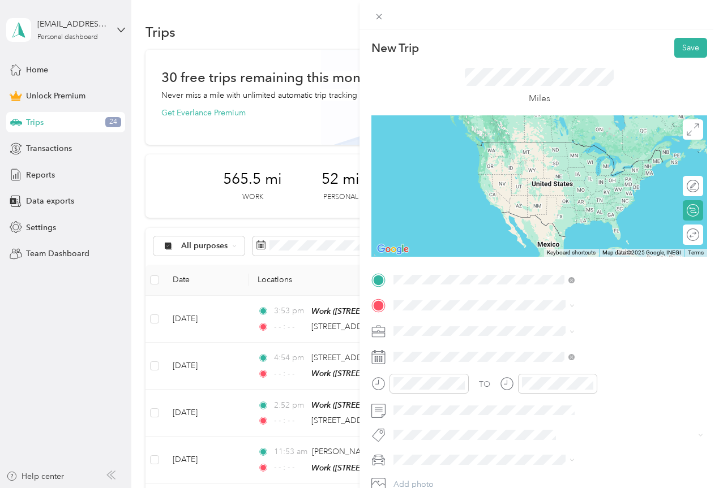
click at [602, 322] on span "[STREET_ADDRESS][US_STATE]" at bounding box center [590, 321] width 113 height 10
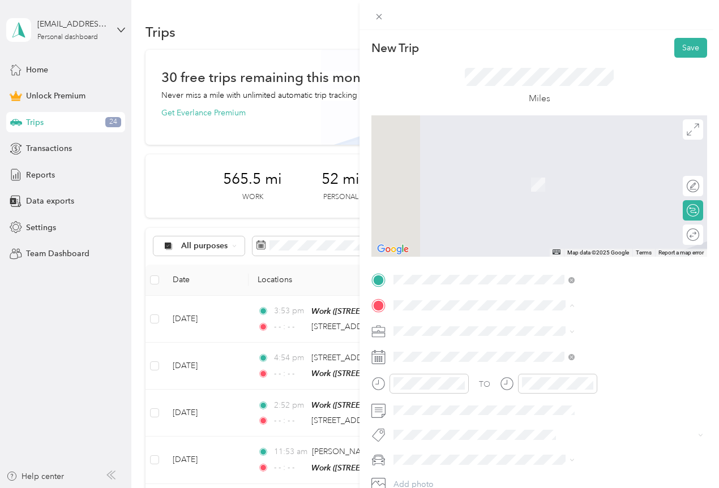
click at [562, 403] on span "[STREET_ADDRESS]" at bounding box center [570, 399] width 72 height 10
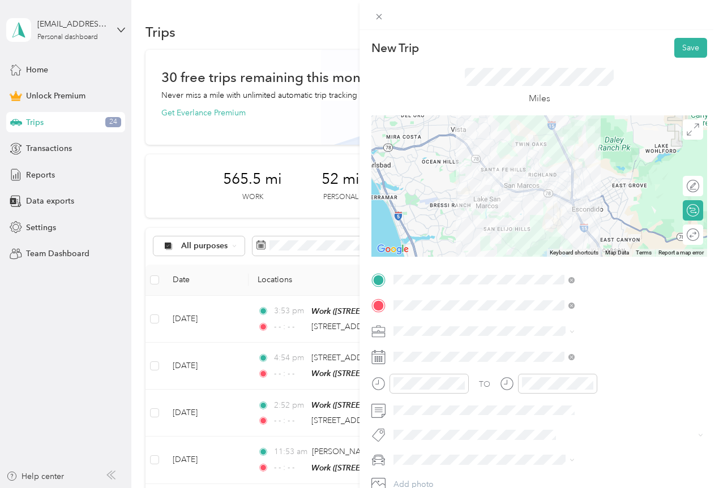
click at [574, 330] on icon at bounding box center [571, 331] width 5 height 5
click at [532, 175] on span "Work" at bounding box center [526, 173] width 19 height 10
click at [573, 357] on icon at bounding box center [571, 357] width 3 height 3
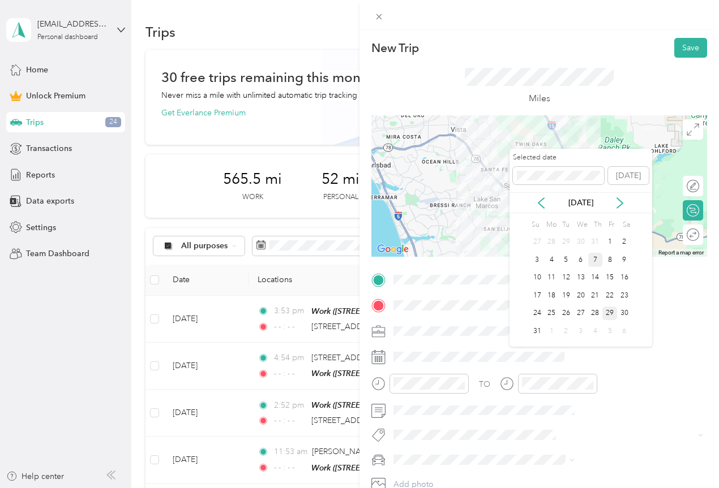
click at [593, 263] on div "7" at bounding box center [595, 260] width 15 height 14
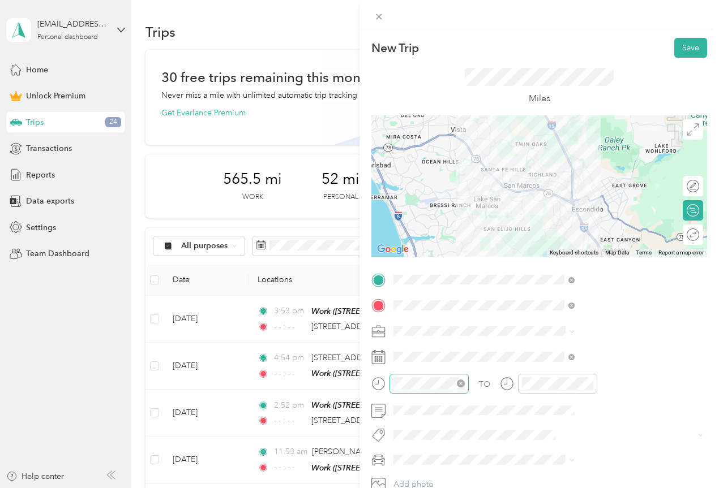
click at [465, 381] on icon "close-circle" at bounding box center [461, 384] width 8 height 8
click at [593, 384] on icon "close-circle" at bounding box center [589, 384] width 8 height 8
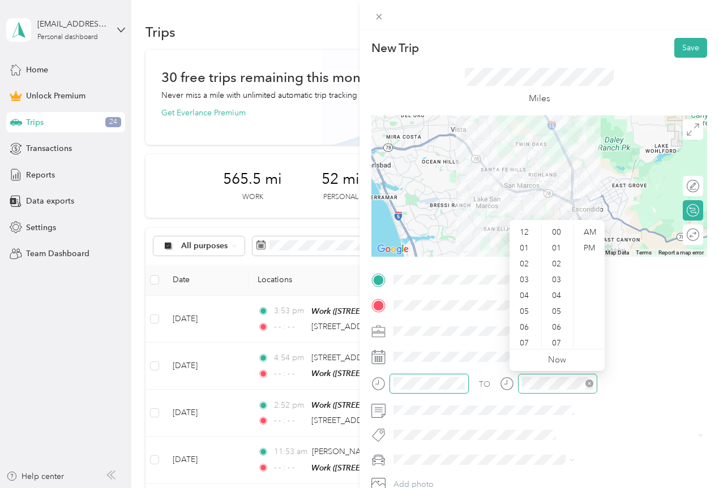
scroll to position [828, 0]
click at [530, 326] on div "06" at bounding box center [524, 328] width 27 height 16
click at [558, 260] on div "54" at bounding box center [557, 260] width 27 height 16
drag, startPoint x: 594, startPoint y: 245, endPoint x: 607, endPoint y: 252, distance: 14.7
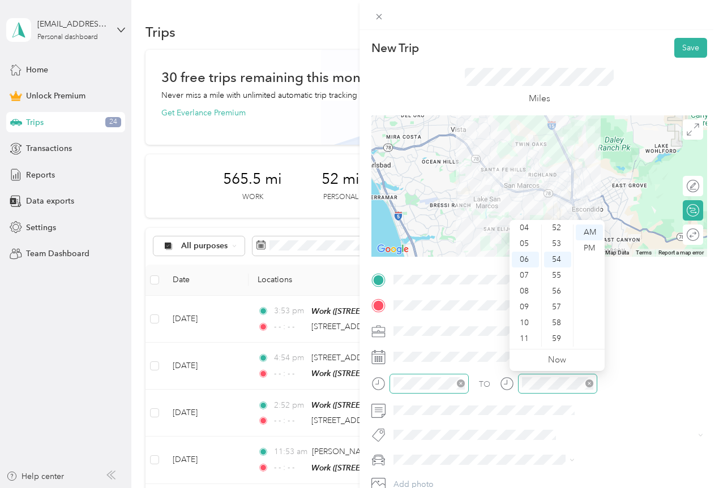
click at [594, 246] on div "PM" at bounding box center [588, 248] width 27 height 16
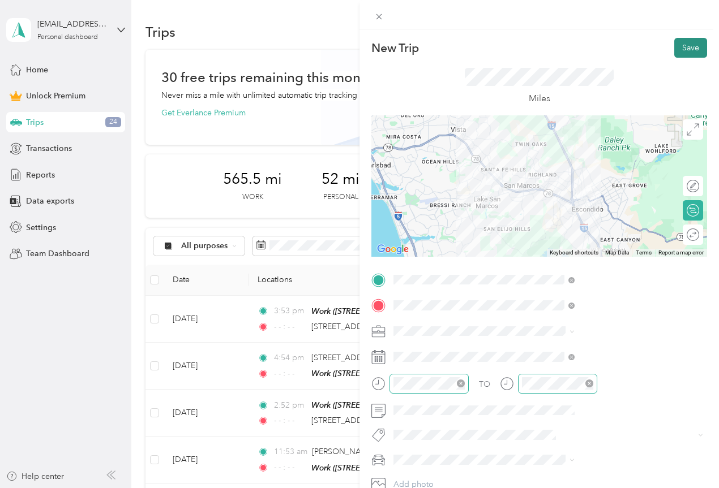
click at [674, 51] on button "Save" at bounding box center [690, 48] width 33 height 20
